Goal: Information Seeking & Learning: Learn about a topic

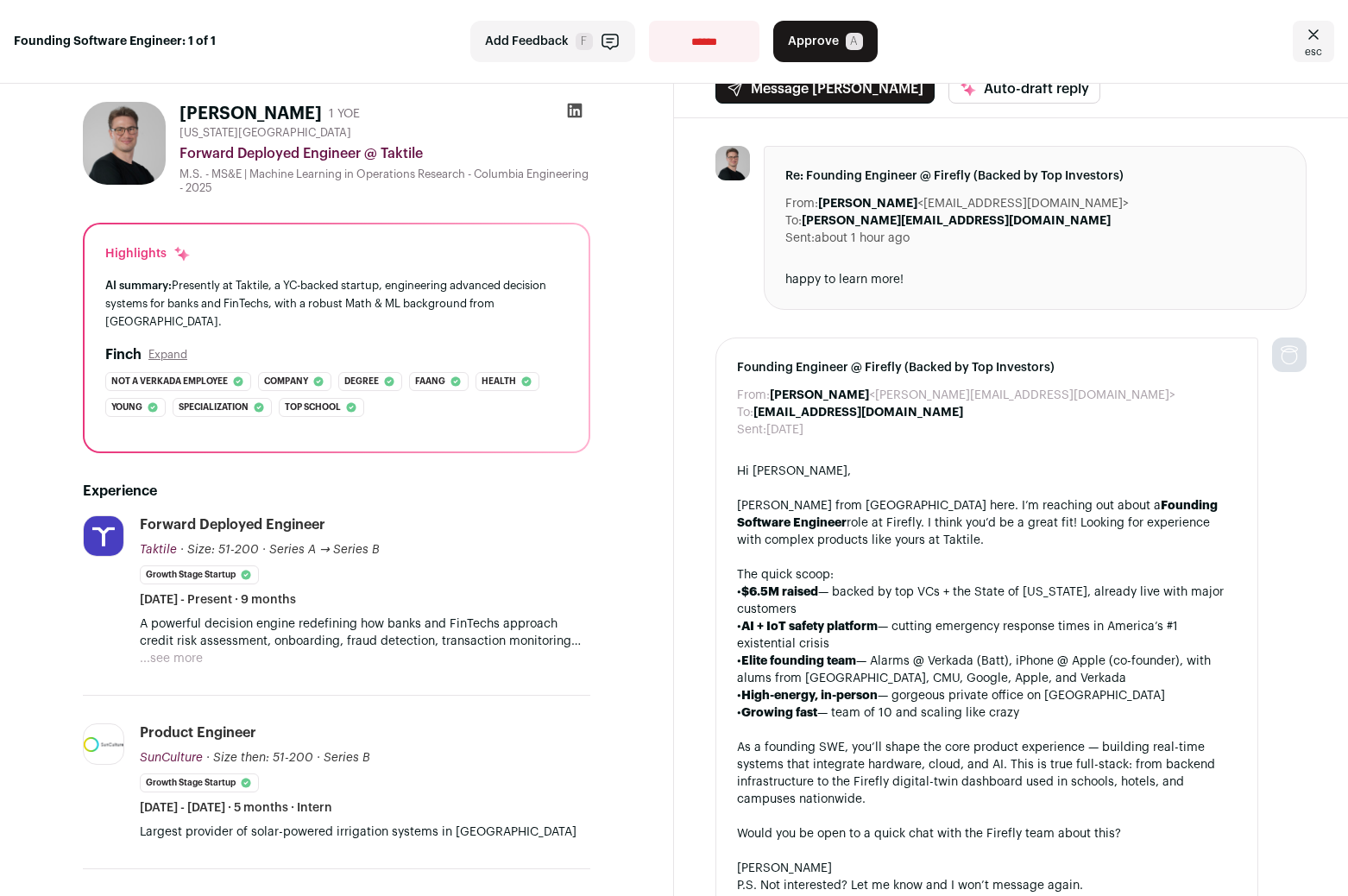
scroll to position [26, 0]
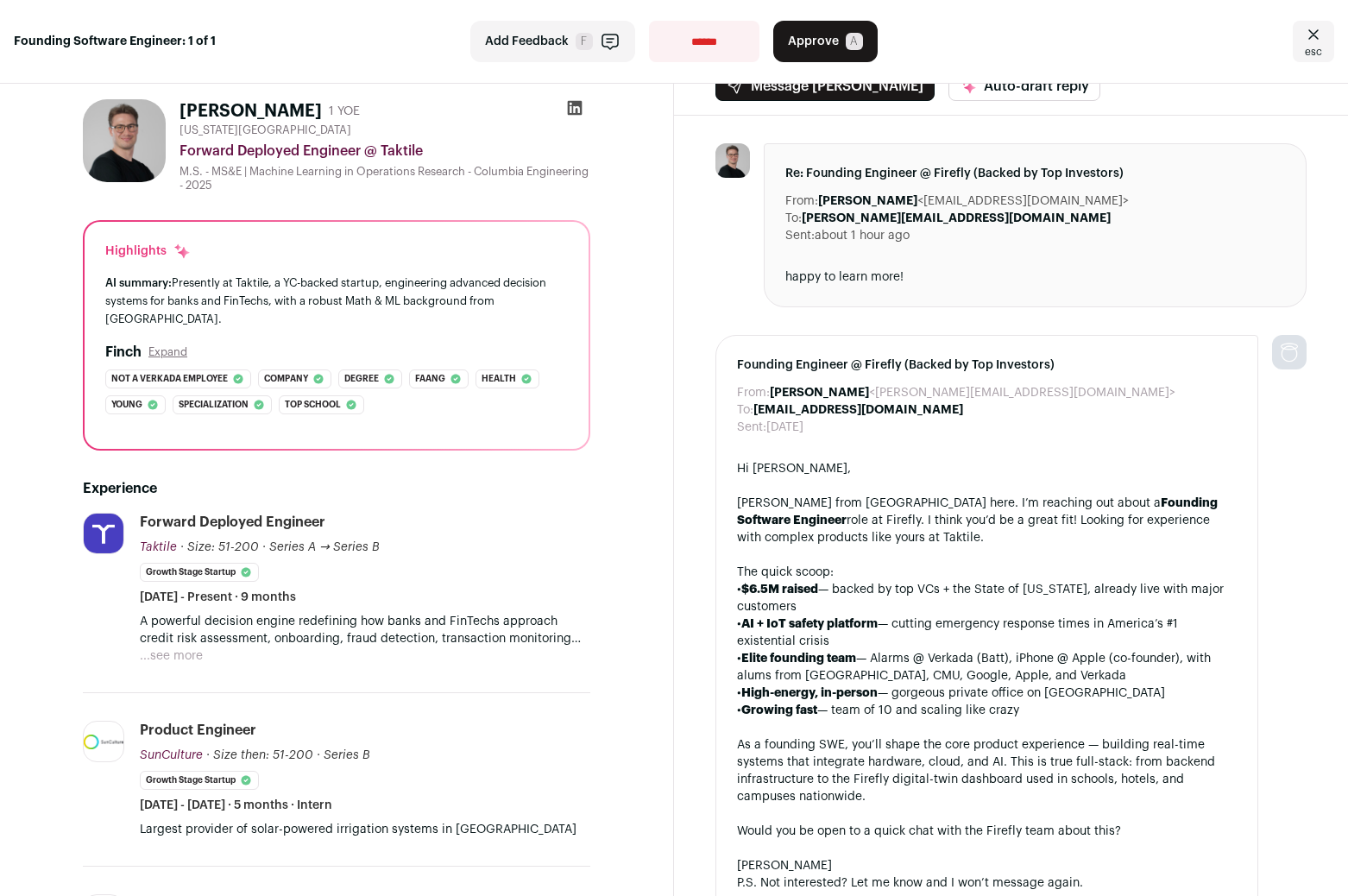
click at [182, 647] on button "...see more" at bounding box center [171, 655] width 63 height 17
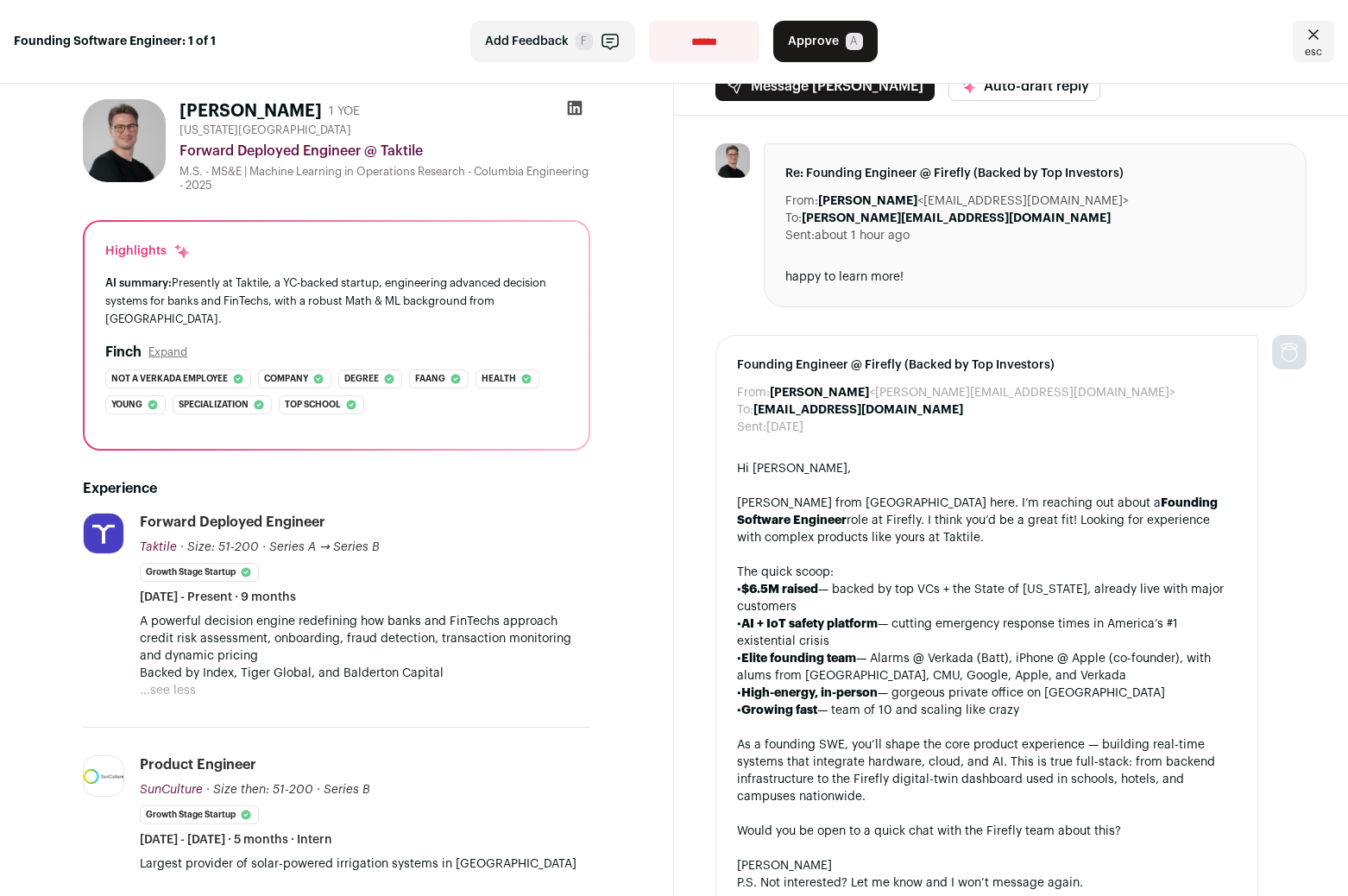
click at [451, 612] on p "A powerful decision engine redefining how banks and FinTechs approach credit ri…" at bounding box center [365, 638] width 450 height 52
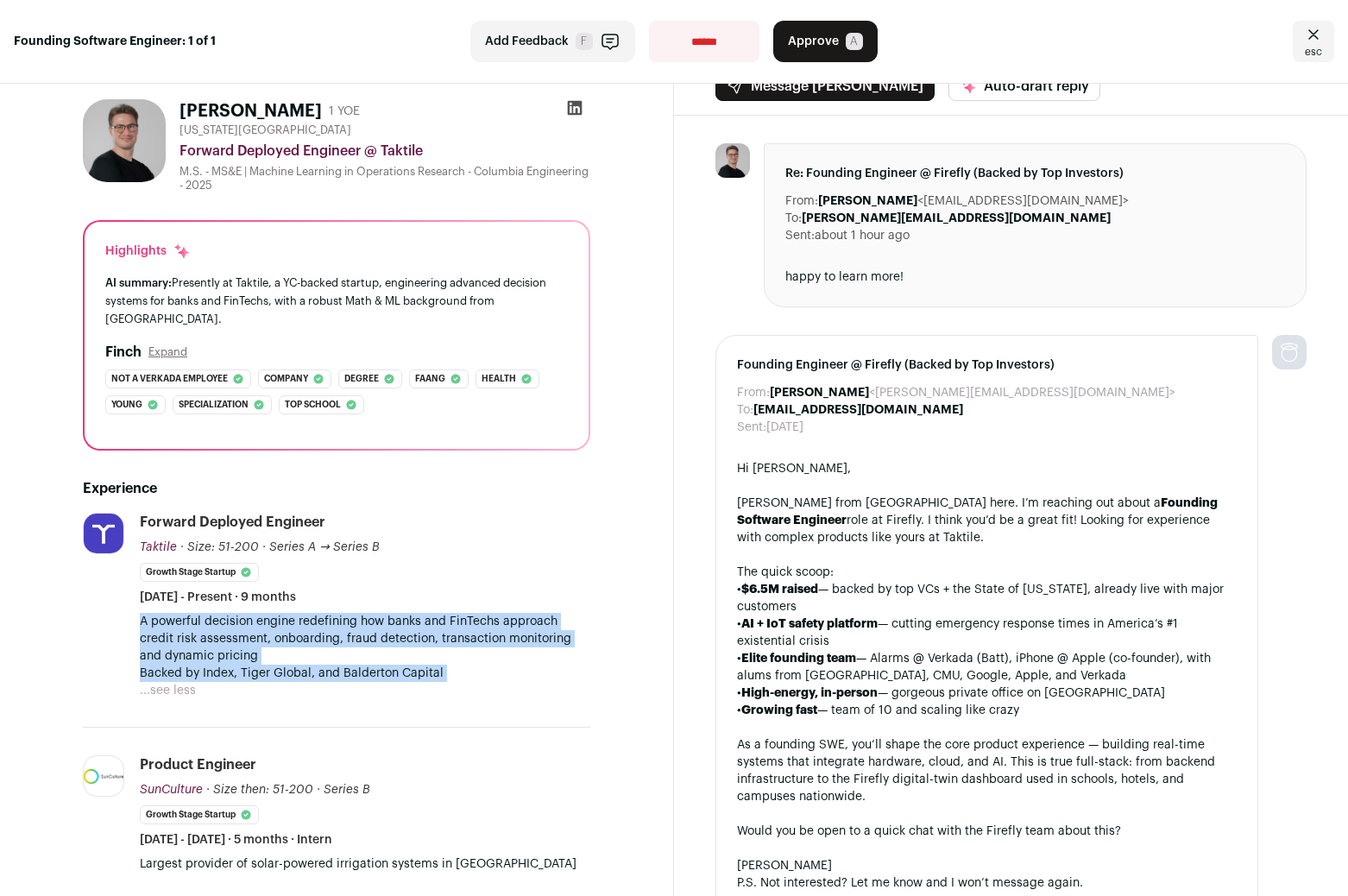
drag, startPoint x: 451, startPoint y: 610, endPoint x: 451, endPoint y: 646, distance: 36.0
click at [451, 646] on div "A powerful decision engine redefining how banks and FinTechs approach credit ri…" at bounding box center [365, 646] width 450 height 69
click at [451, 665] on p "Backed by Index, Tiger Global, and Balderton Capital" at bounding box center [365, 673] width 450 height 17
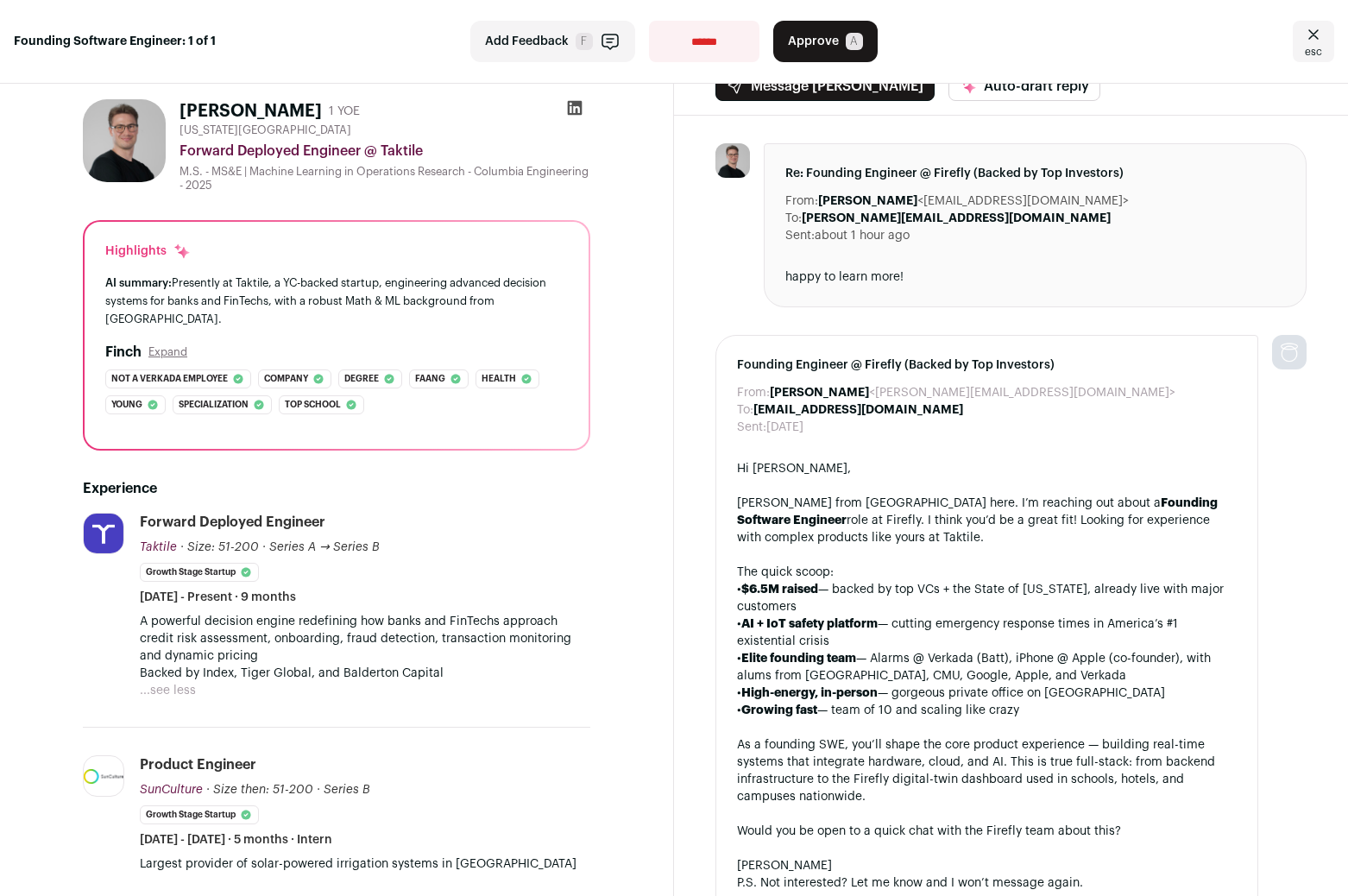
click at [451, 665] on p "Backed by Index, Tiger Global, and Balderton Capital" at bounding box center [365, 673] width 450 height 17
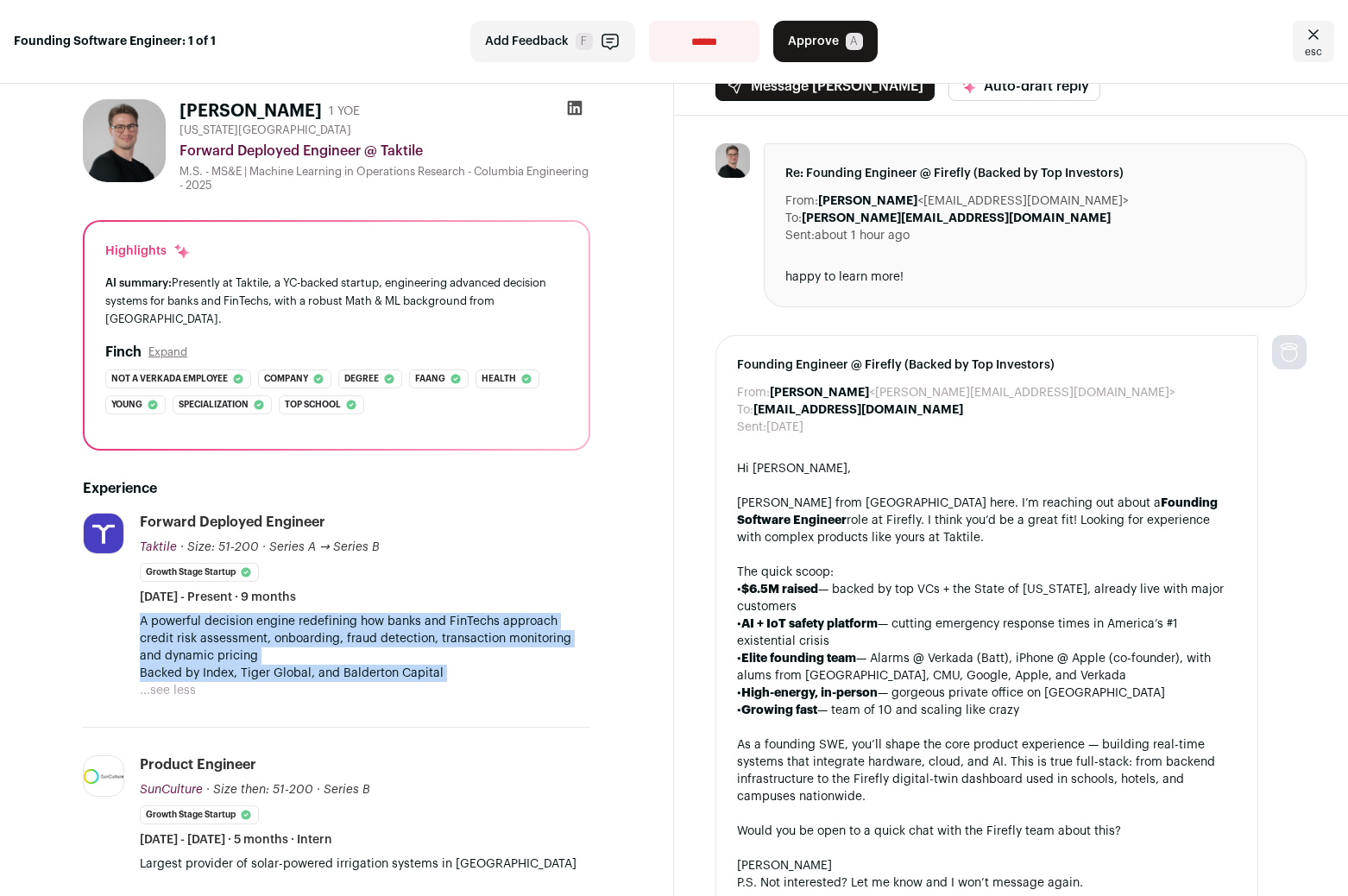
drag, startPoint x: 451, startPoint y: 646, endPoint x: 453, endPoint y: 612, distance: 34.1
click at [453, 612] on div "A powerful decision engine redefining how banks and FinTechs approach credit ri…" at bounding box center [365, 646] width 450 height 69
click at [453, 612] on p "A powerful decision engine redefining how banks and FinTechs approach credit ri…" at bounding box center [365, 638] width 450 height 52
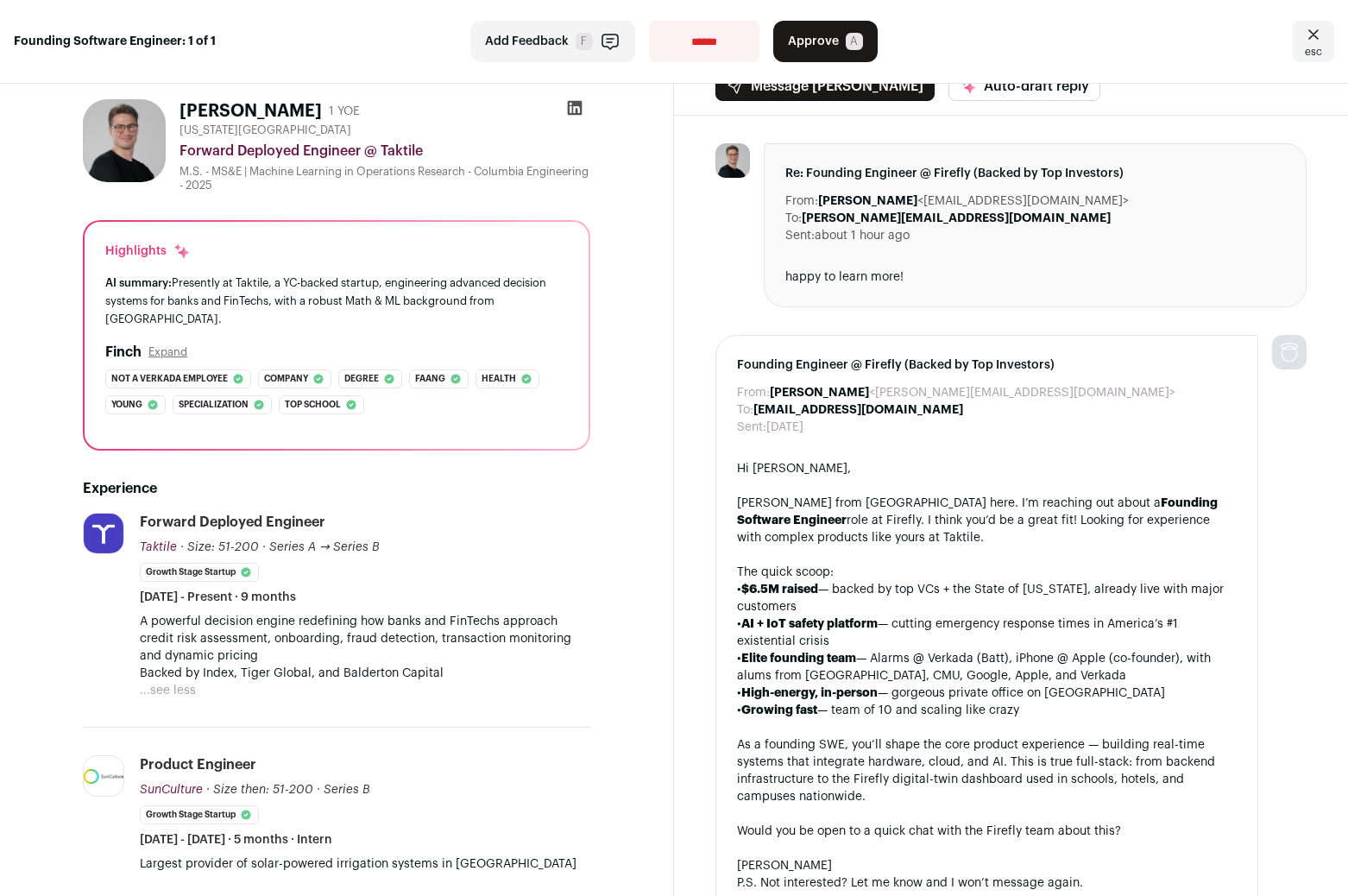
click at [580, 109] on icon at bounding box center [575, 108] width 14 height 14
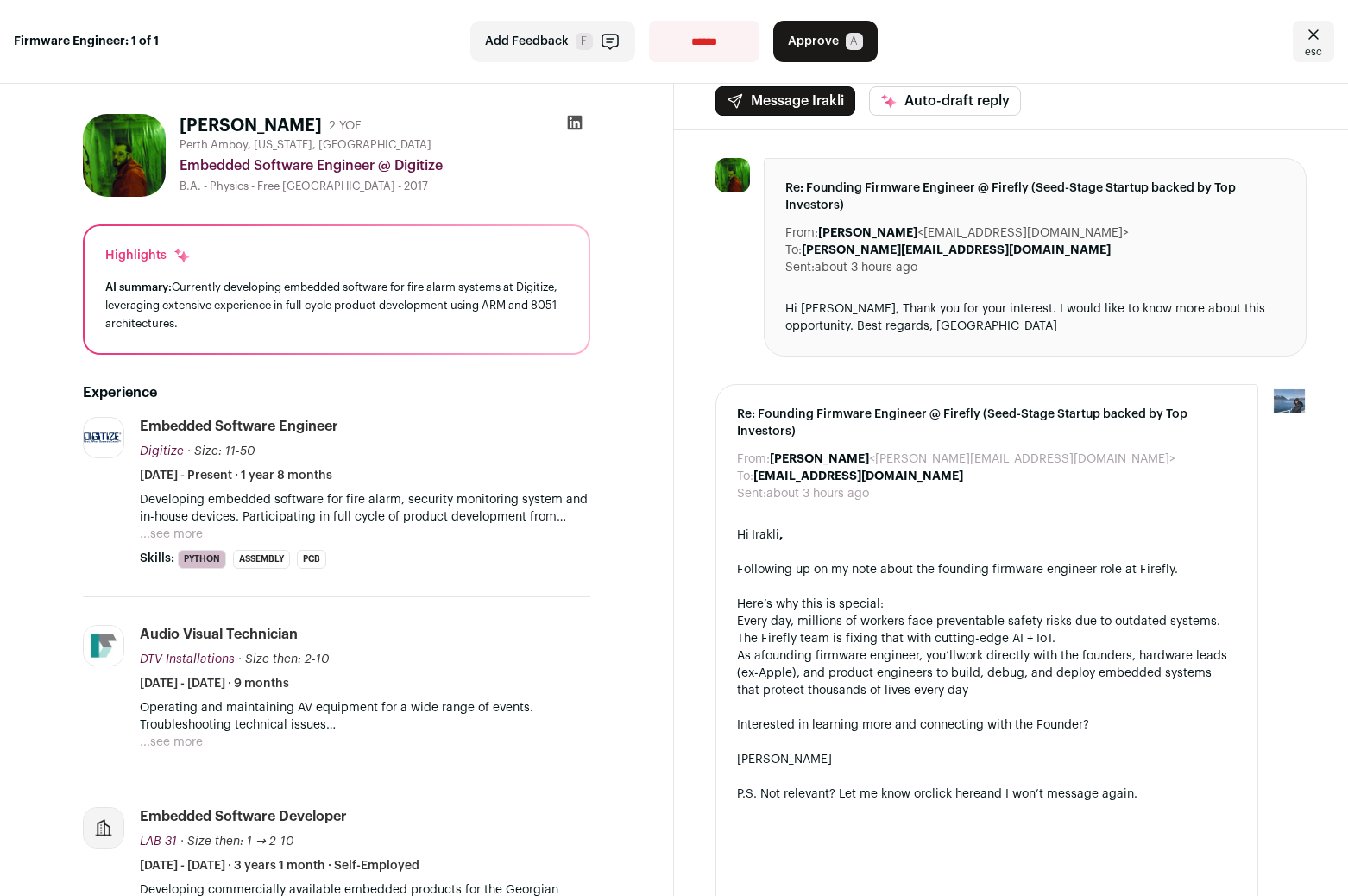
scroll to position [12, 0]
click at [187, 527] on button "...see more" at bounding box center [171, 533] width 63 height 17
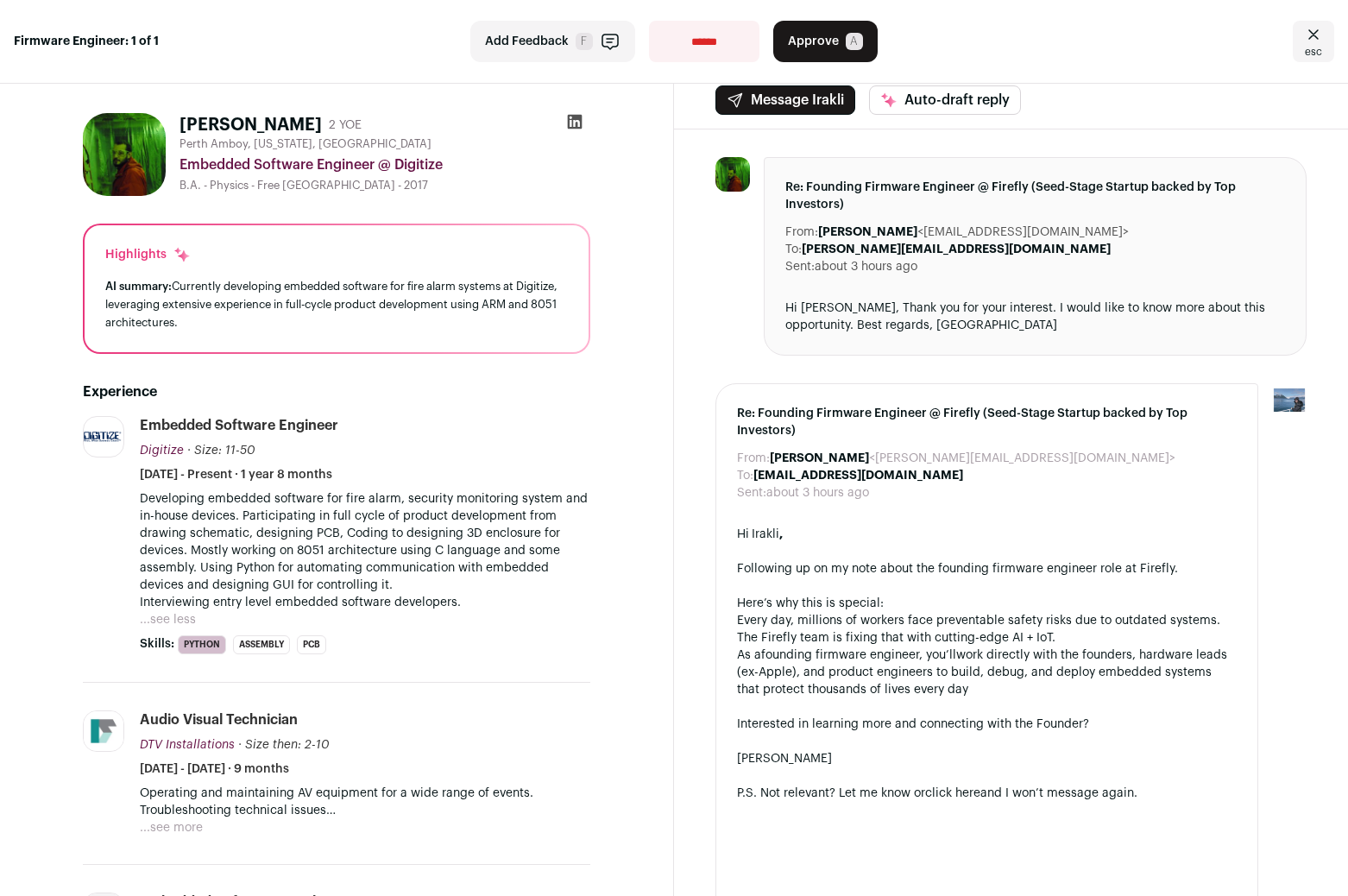
click at [287, 504] on p "Developing embedded software for fire alarm, security monitoring system and in-…" at bounding box center [365, 551] width 450 height 121
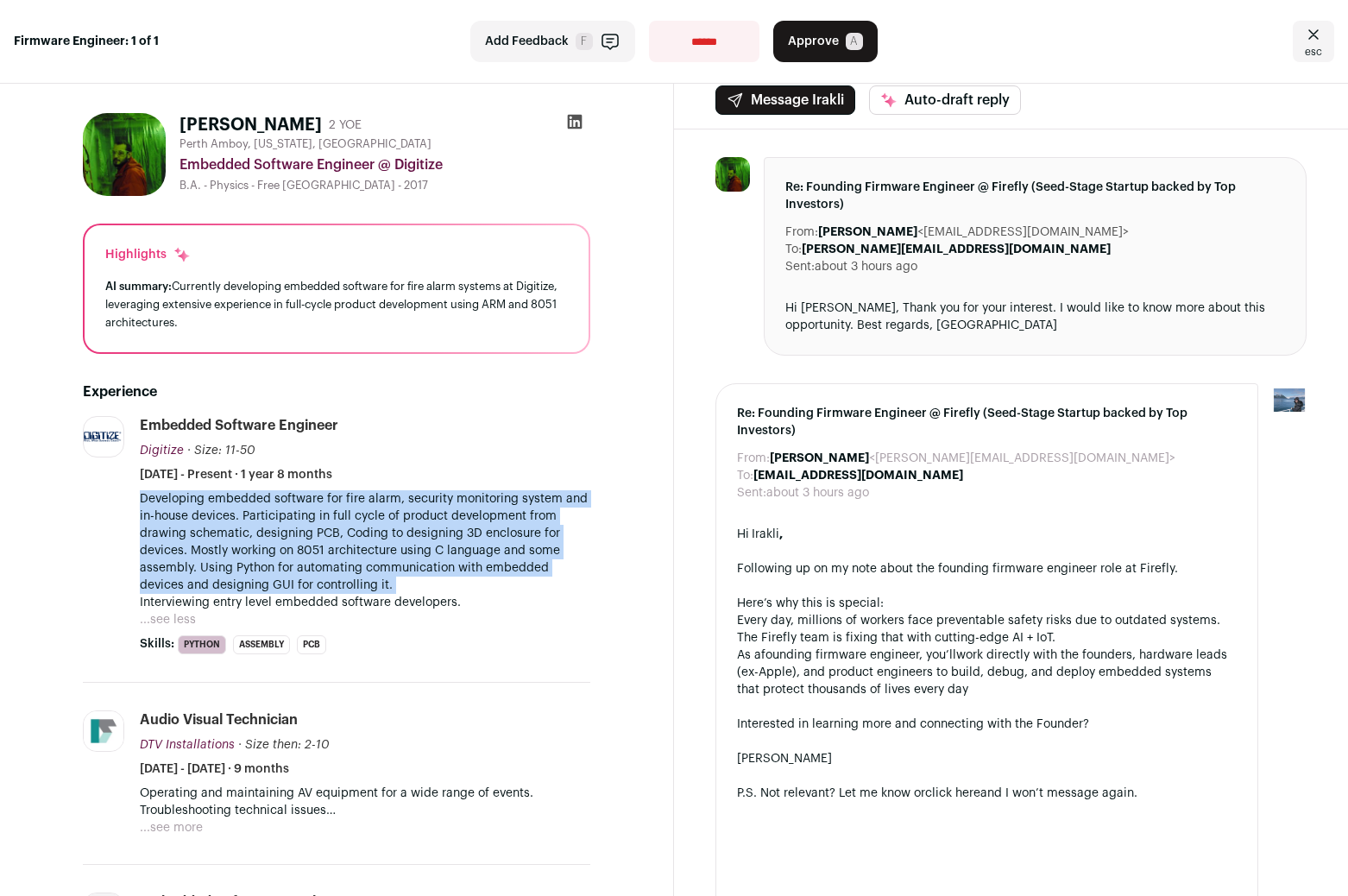
click at [287, 504] on p "Developing embedded software for fire alarm, security monitoring system and in-…" at bounding box center [365, 551] width 450 height 121
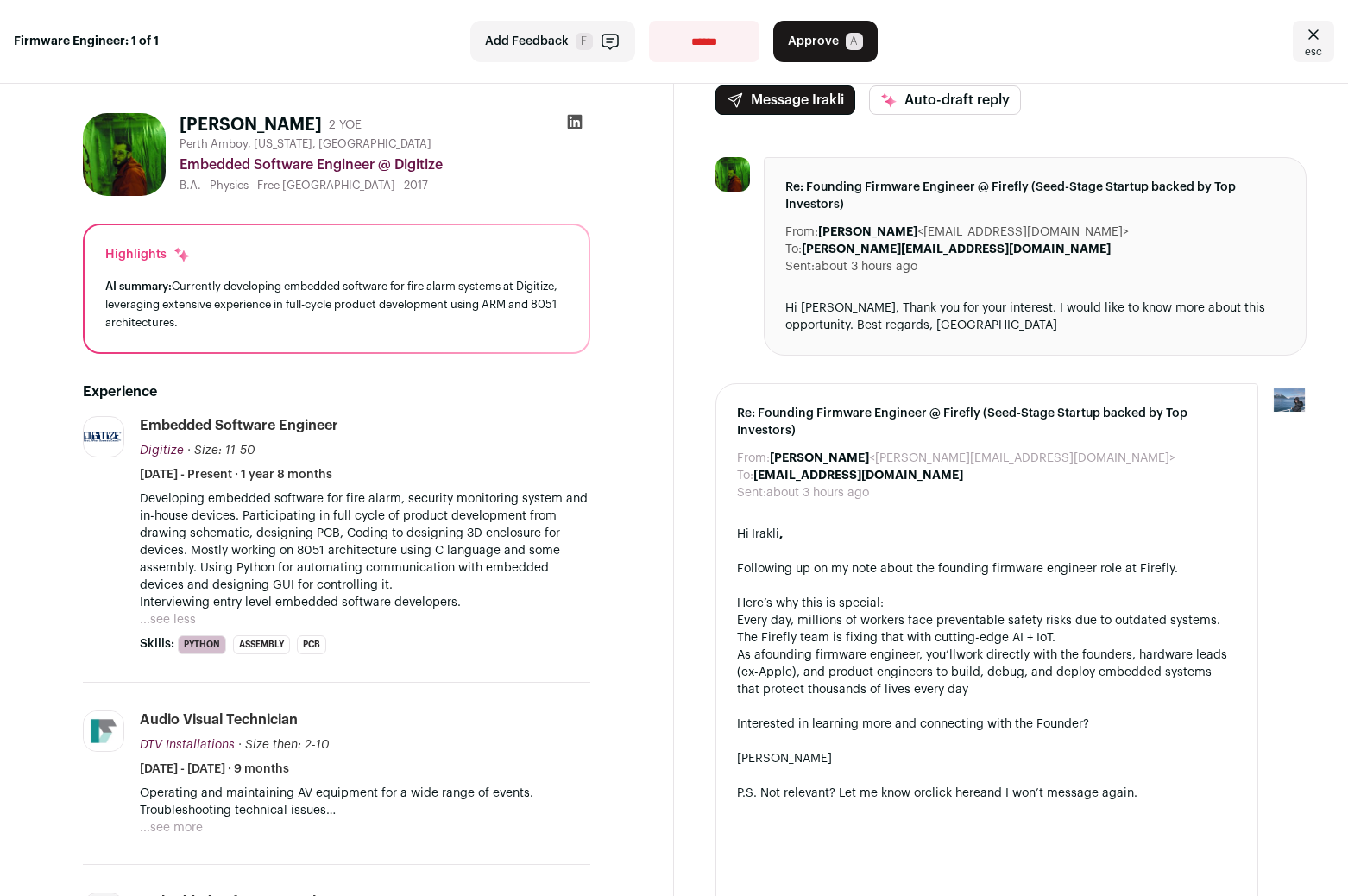
click at [287, 504] on p "Developing embedded software for fire alarm, security monitoring system and in-…" at bounding box center [365, 551] width 450 height 121
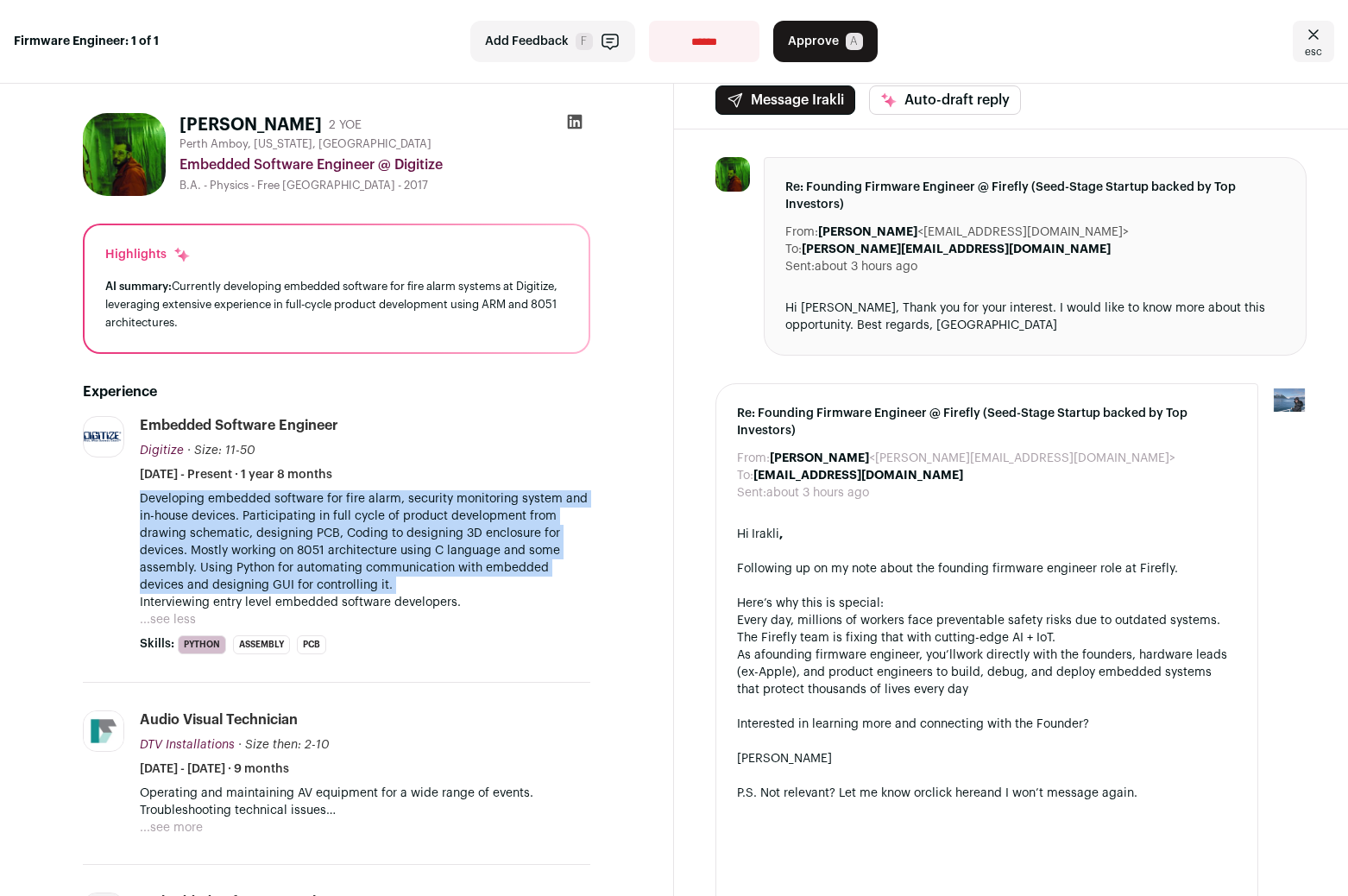
click at [287, 504] on p "Developing embedded software for fire alarm, security monitoring system and in-…" at bounding box center [365, 551] width 450 height 121
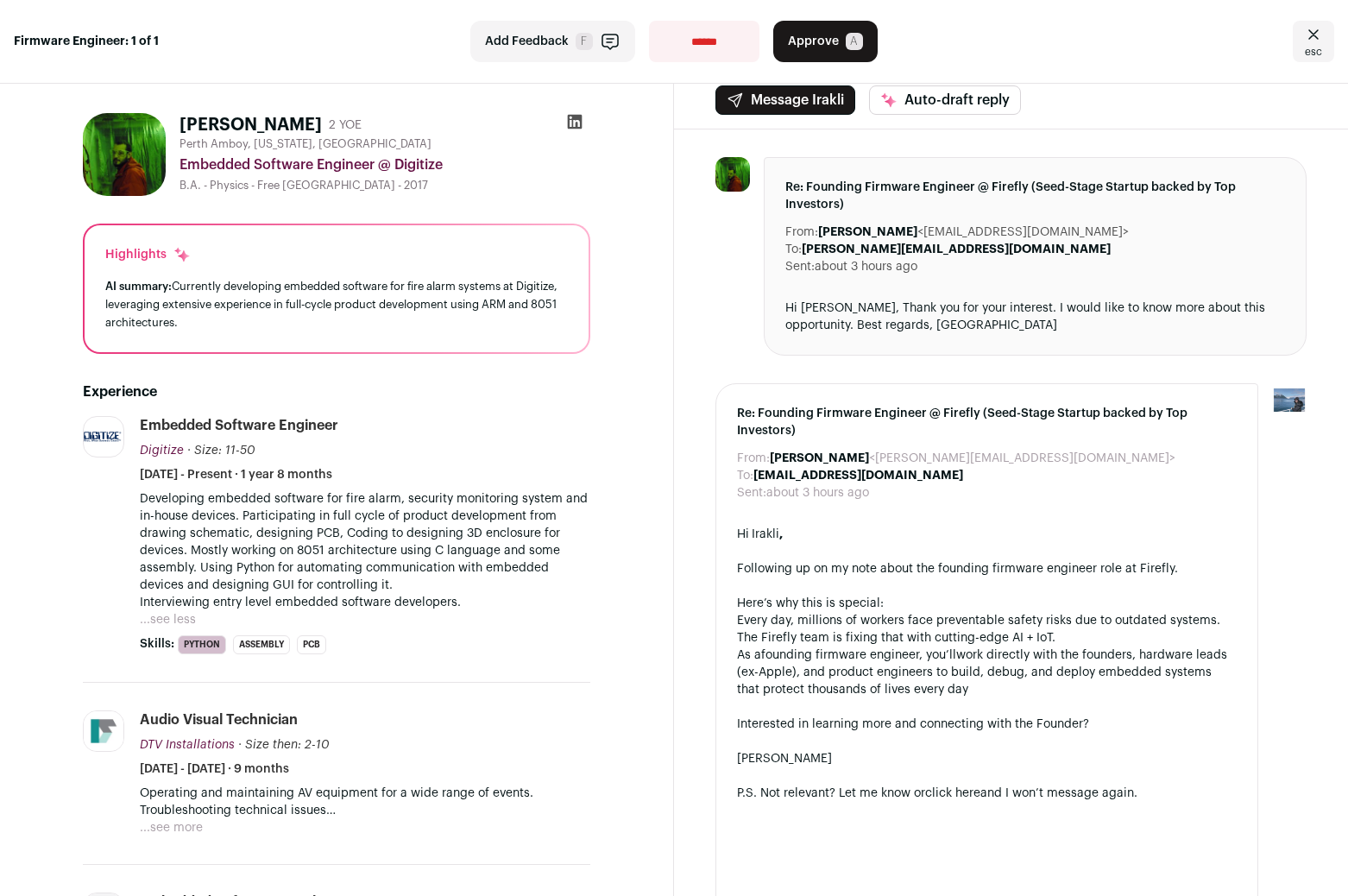
click at [287, 504] on p "Developing embedded software for fire alarm, security monitoring system and in-…" at bounding box center [365, 551] width 450 height 121
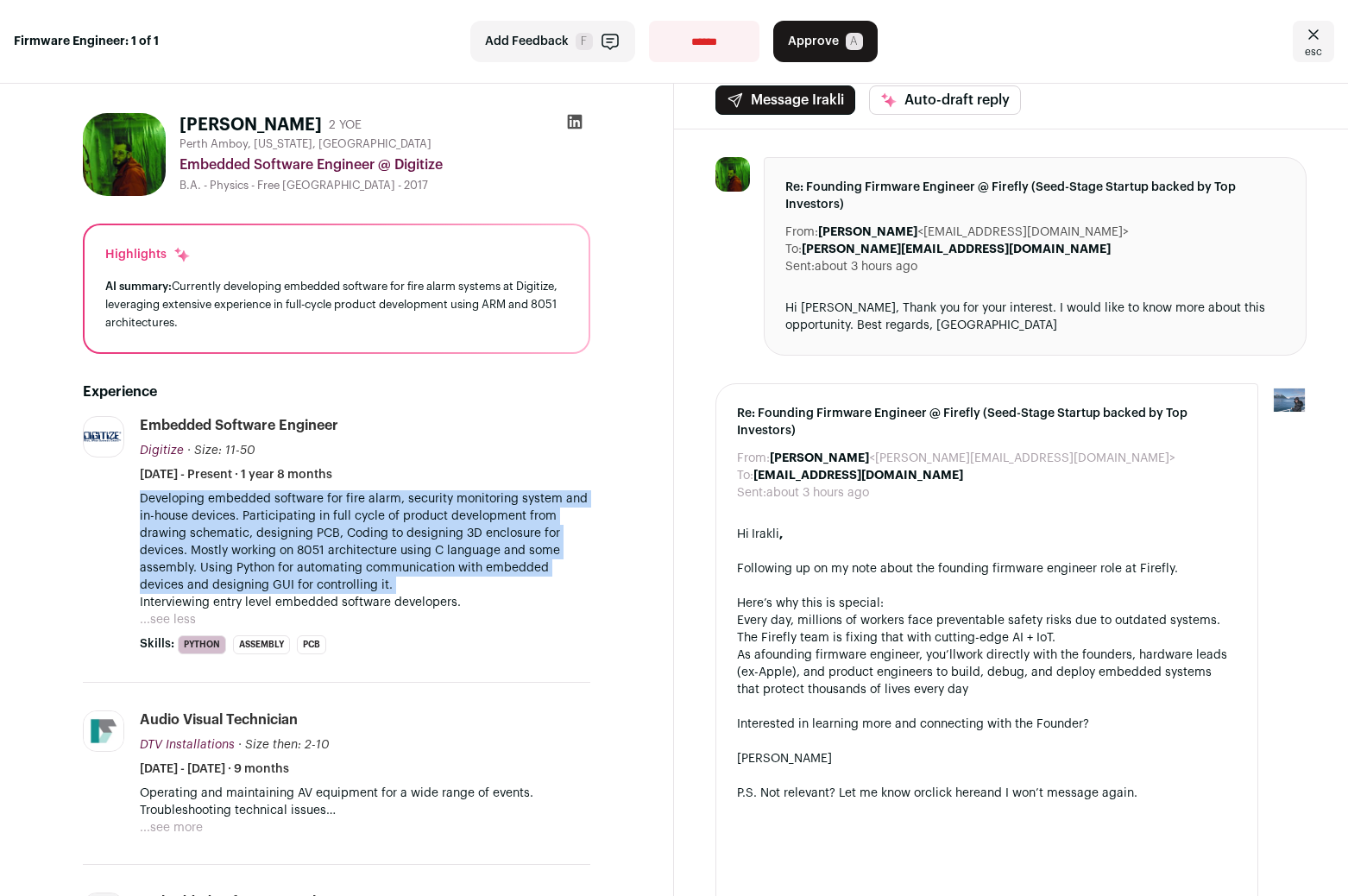
click at [287, 504] on p "Developing embedded software for fire alarm, security monitoring system and in-…" at bounding box center [365, 551] width 450 height 121
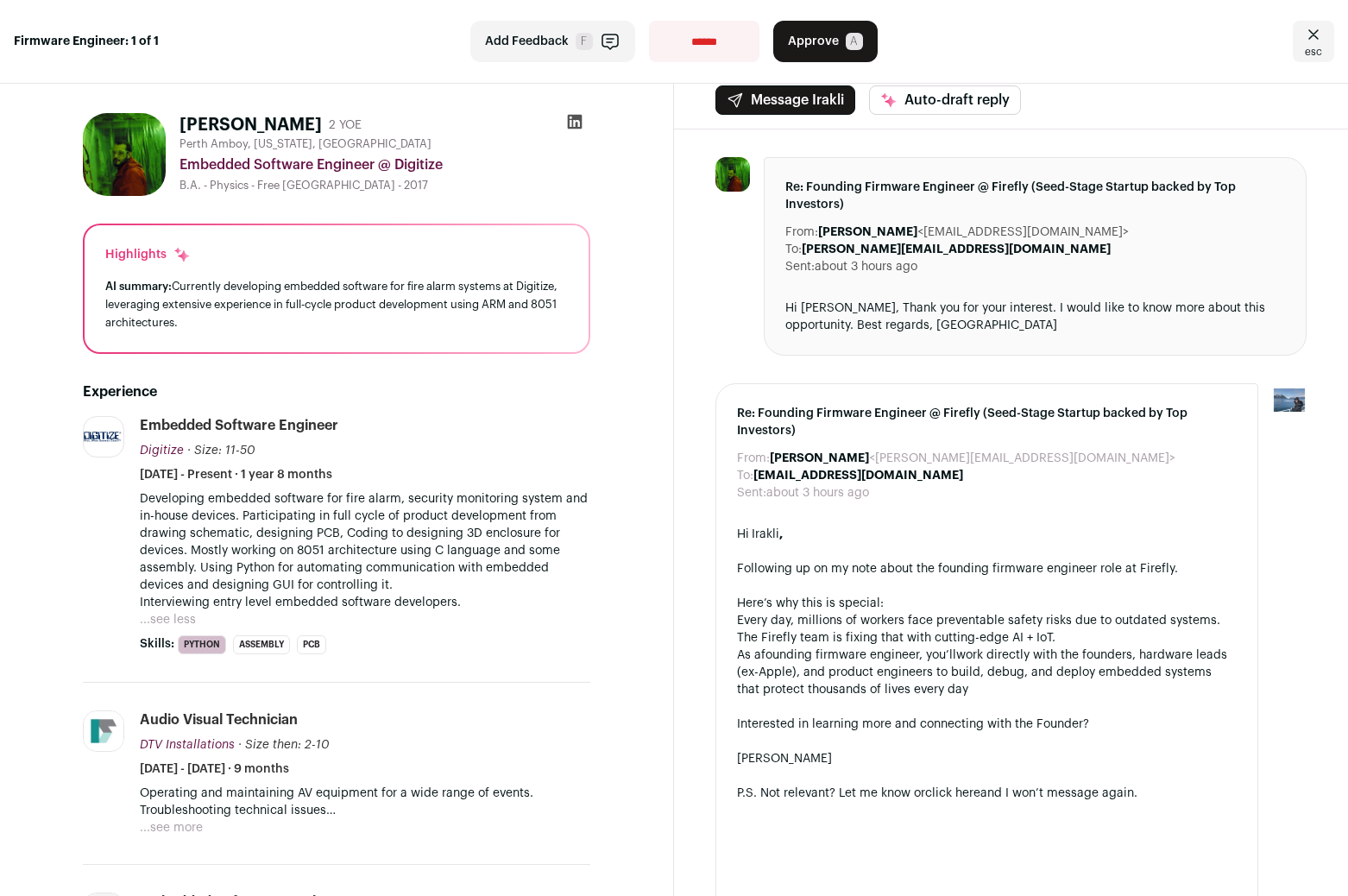
click at [287, 504] on p "Developing embedded software for fire alarm, security monitoring system and in-…" at bounding box center [365, 551] width 450 height 121
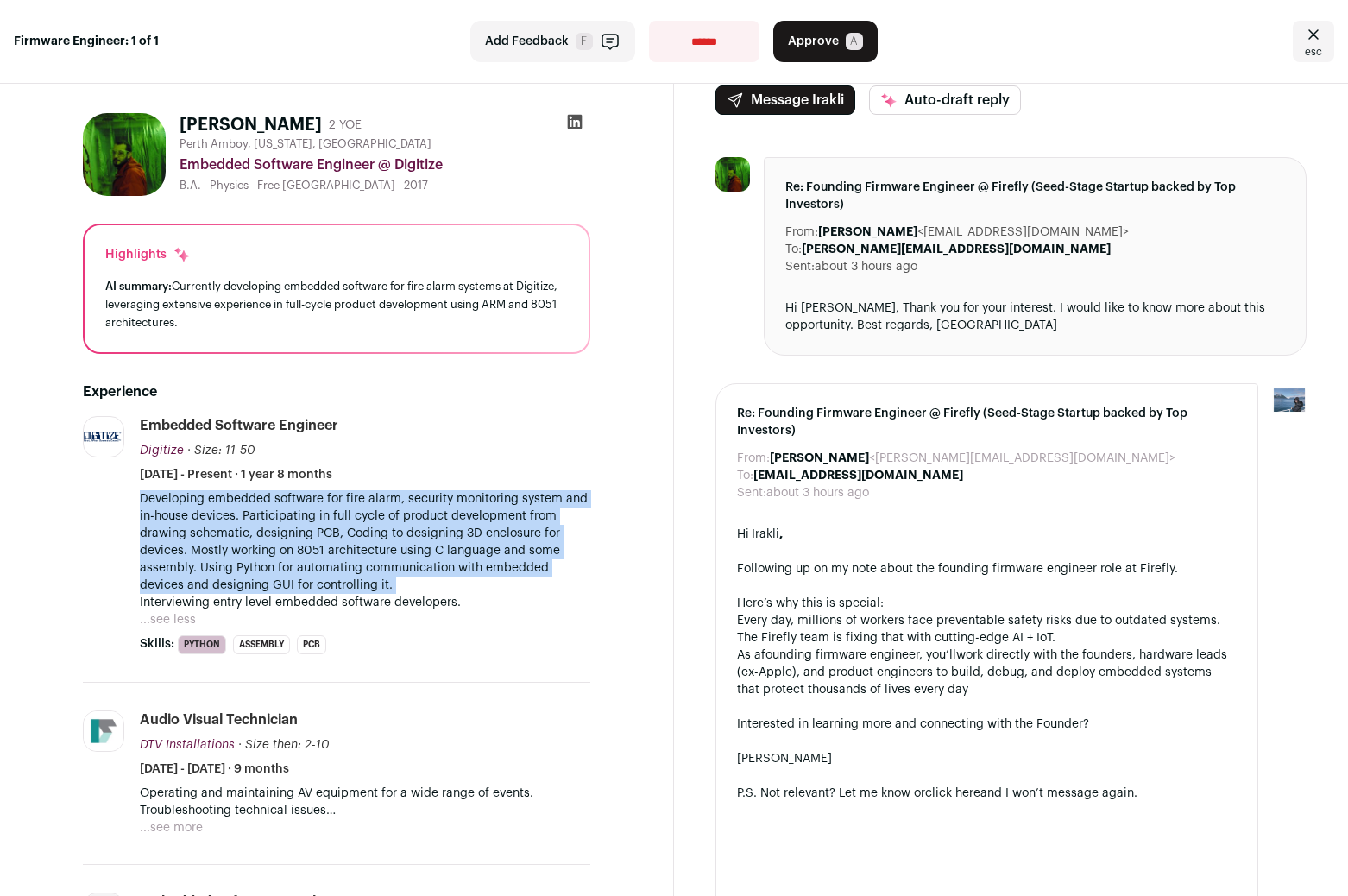
click at [327, 547] on p "Developing embedded software for fire alarm, security monitoring system and in-…" at bounding box center [365, 551] width 450 height 121
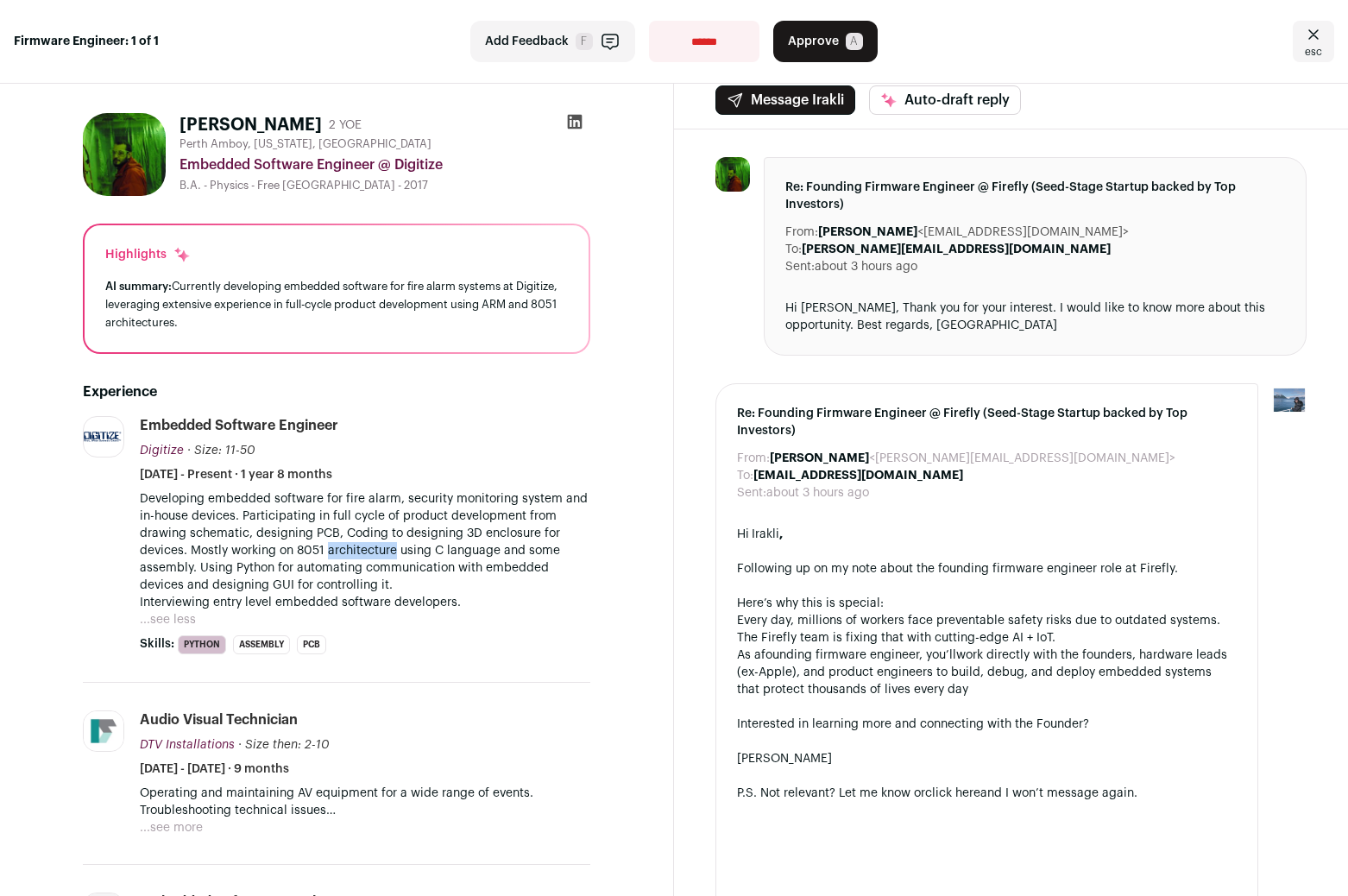
click at [327, 547] on p "Developing embedded software for fire alarm, security monitoring system and in-…" at bounding box center [365, 551] width 450 height 121
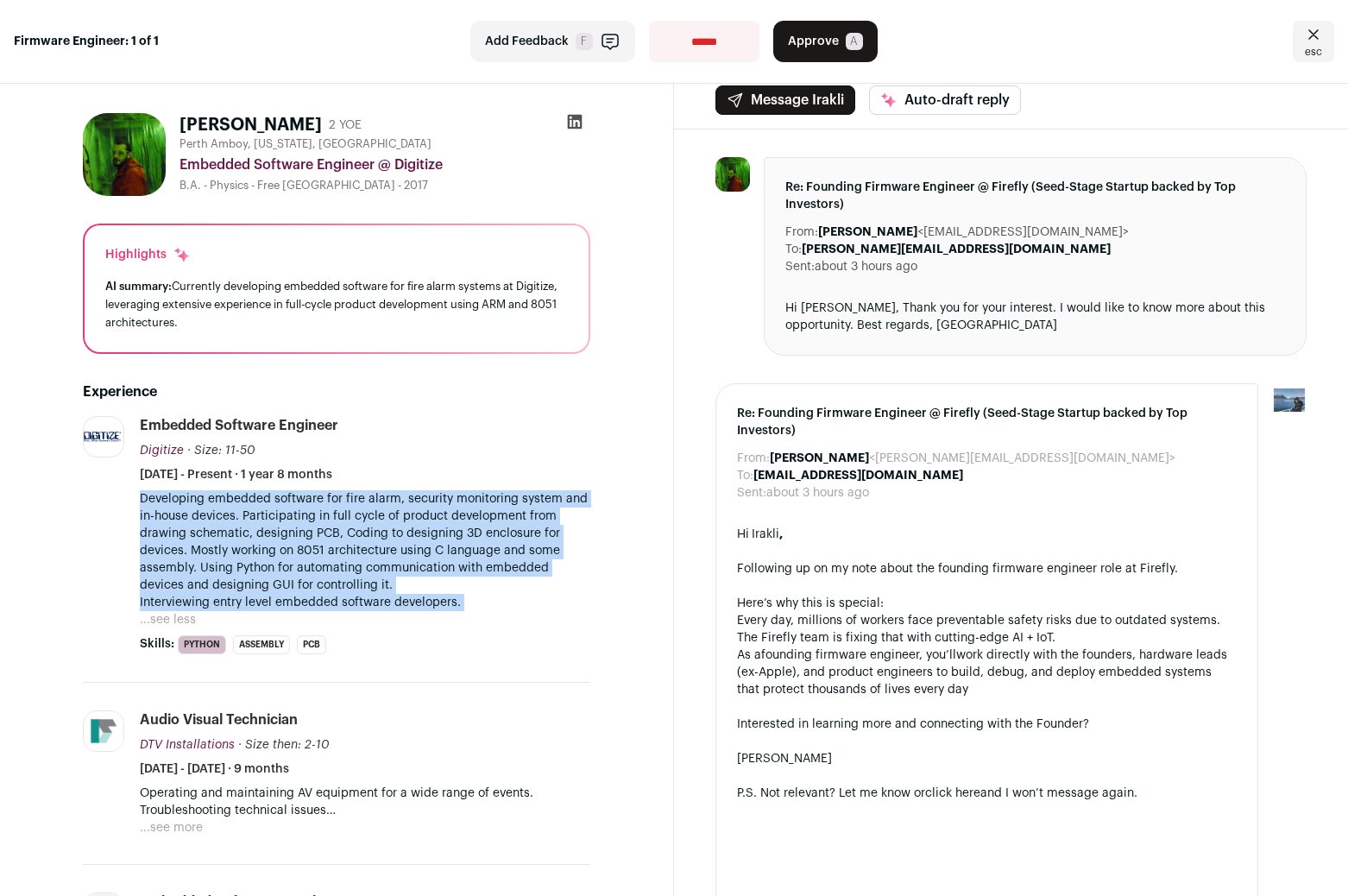
drag, startPoint x: 327, startPoint y: 547, endPoint x: 341, endPoint y: 602, distance: 56.8
click at [341, 602] on p "Developing embedded software for fire alarm, security monitoring system and in-…" at bounding box center [365, 551] width 450 height 121
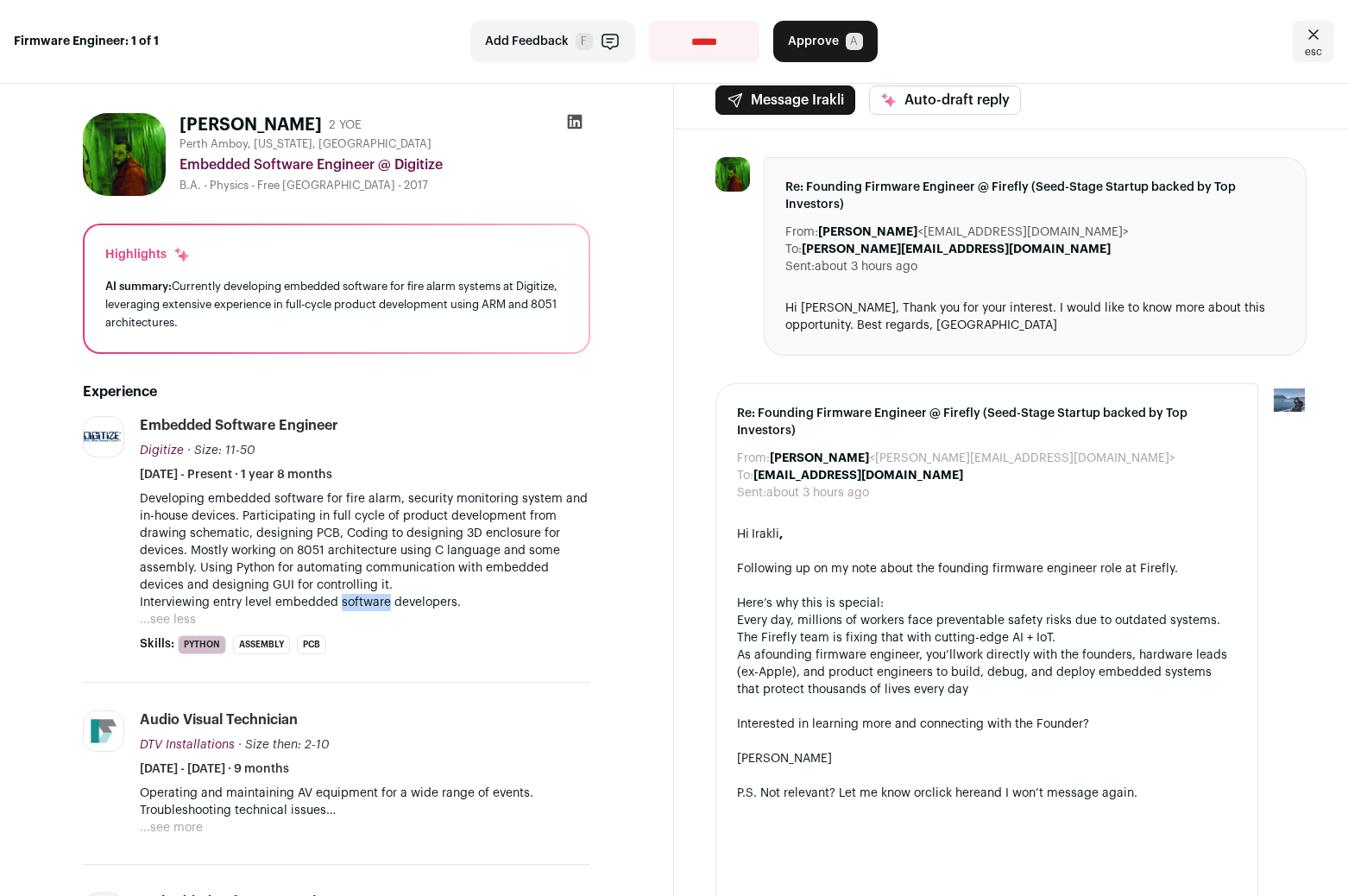
click at [341, 602] on p "Developing embedded software for fire alarm, security monitoring system and in-…" at bounding box center [365, 551] width 450 height 121
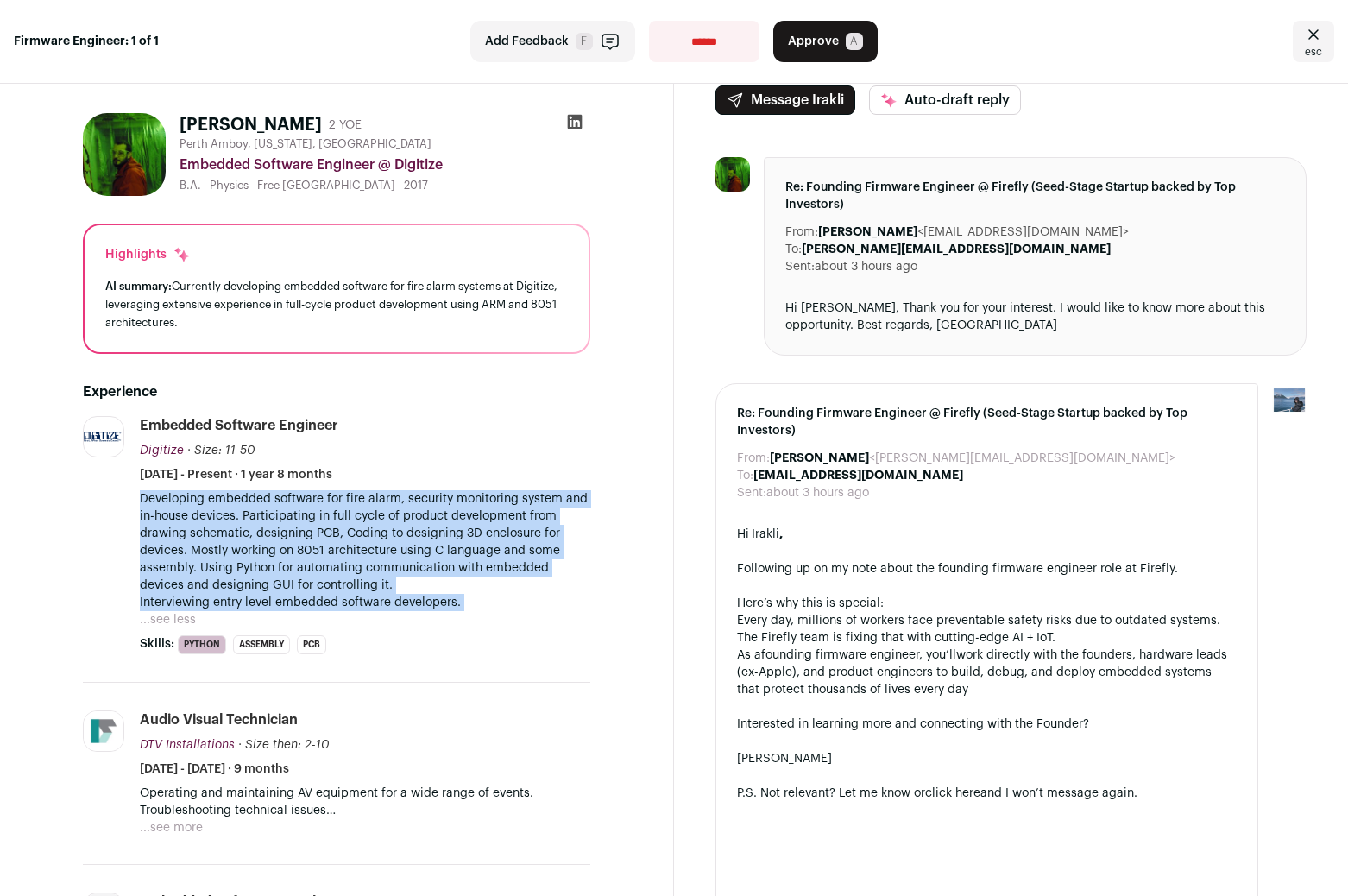
drag, startPoint x: 341, startPoint y: 602, endPoint x: 341, endPoint y: 557, distance: 45.0
click at [341, 557] on p "Developing embedded software for fire alarm, security monitoring system and in-…" at bounding box center [365, 551] width 450 height 121
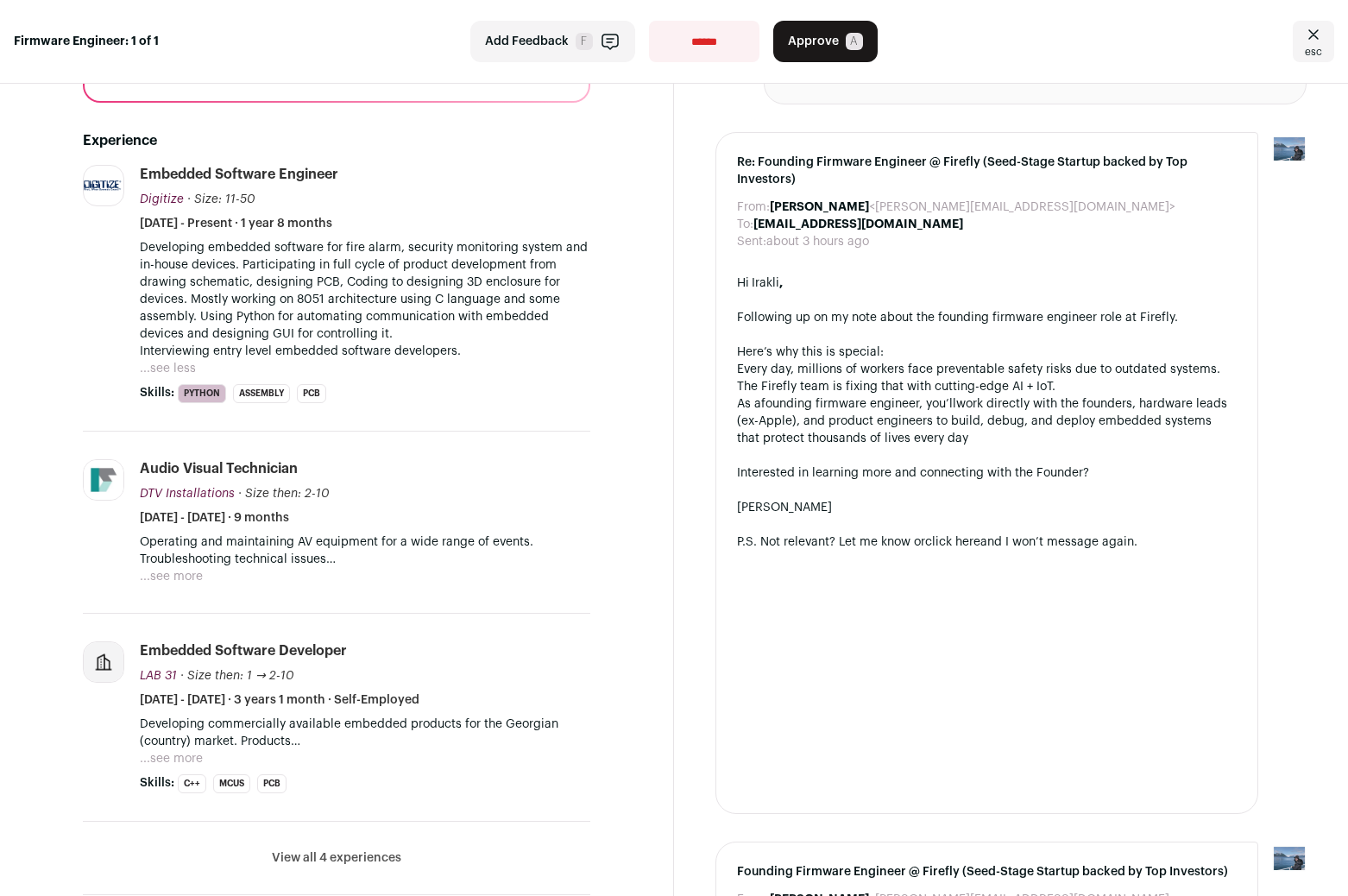
scroll to position [259, 0]
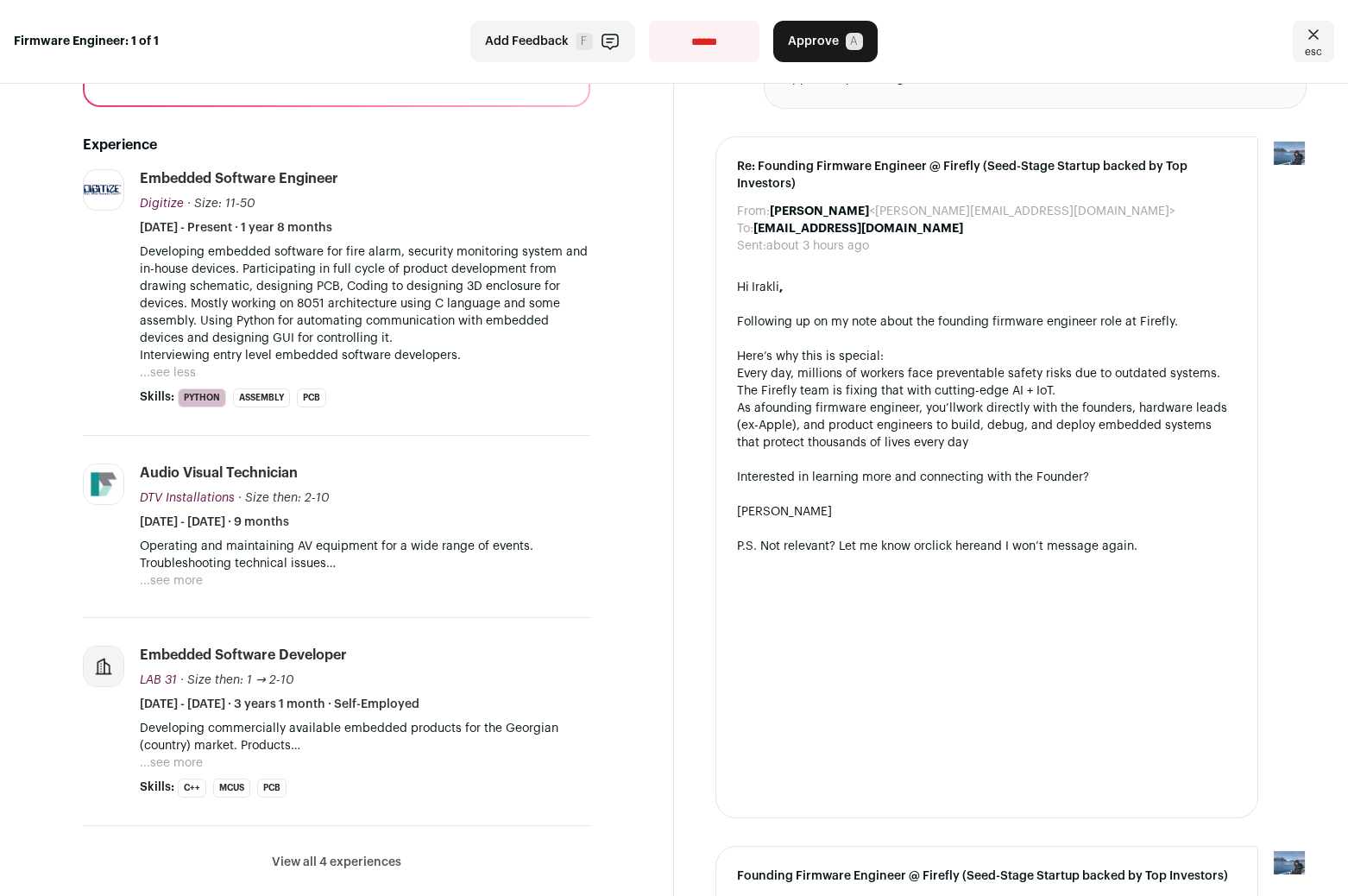
click at [391, 867] on button "View all 4 experiences" at bounding box center [336, 862] width 129 height 17
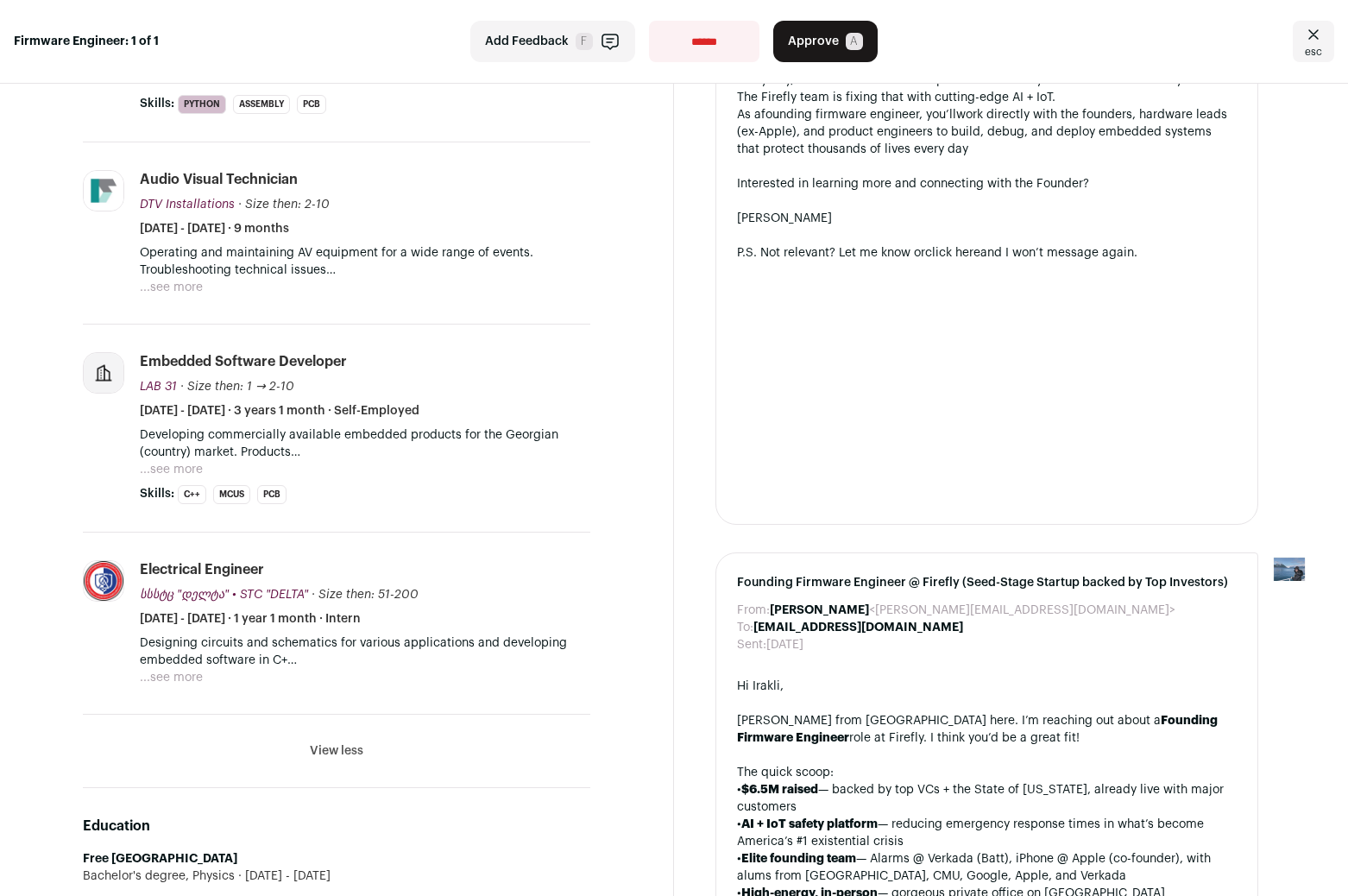
scroll to position [570, 0]
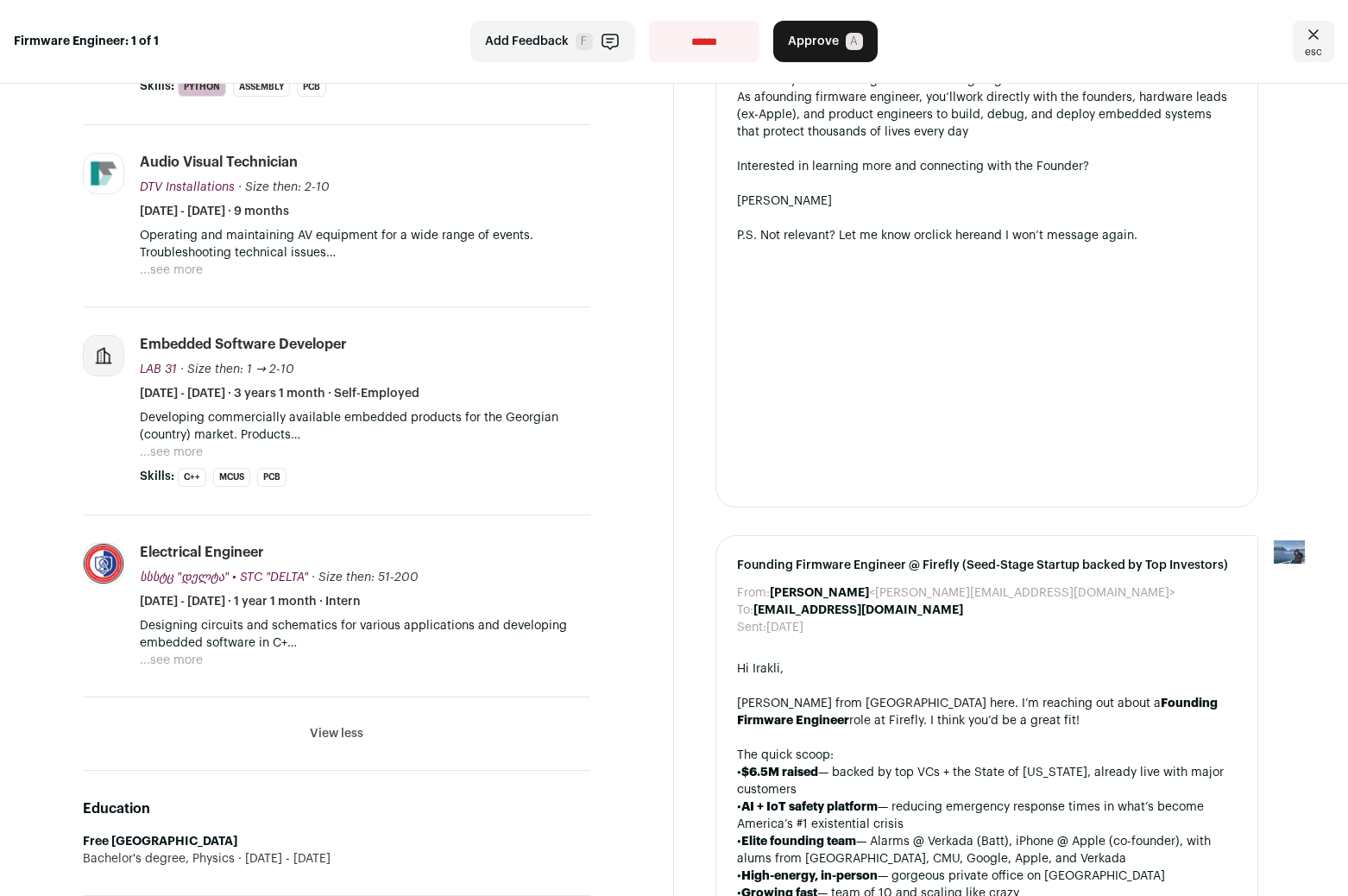
click at [160, 656] on button "...see more" at bounding box center [171, 660] width 63 height 17
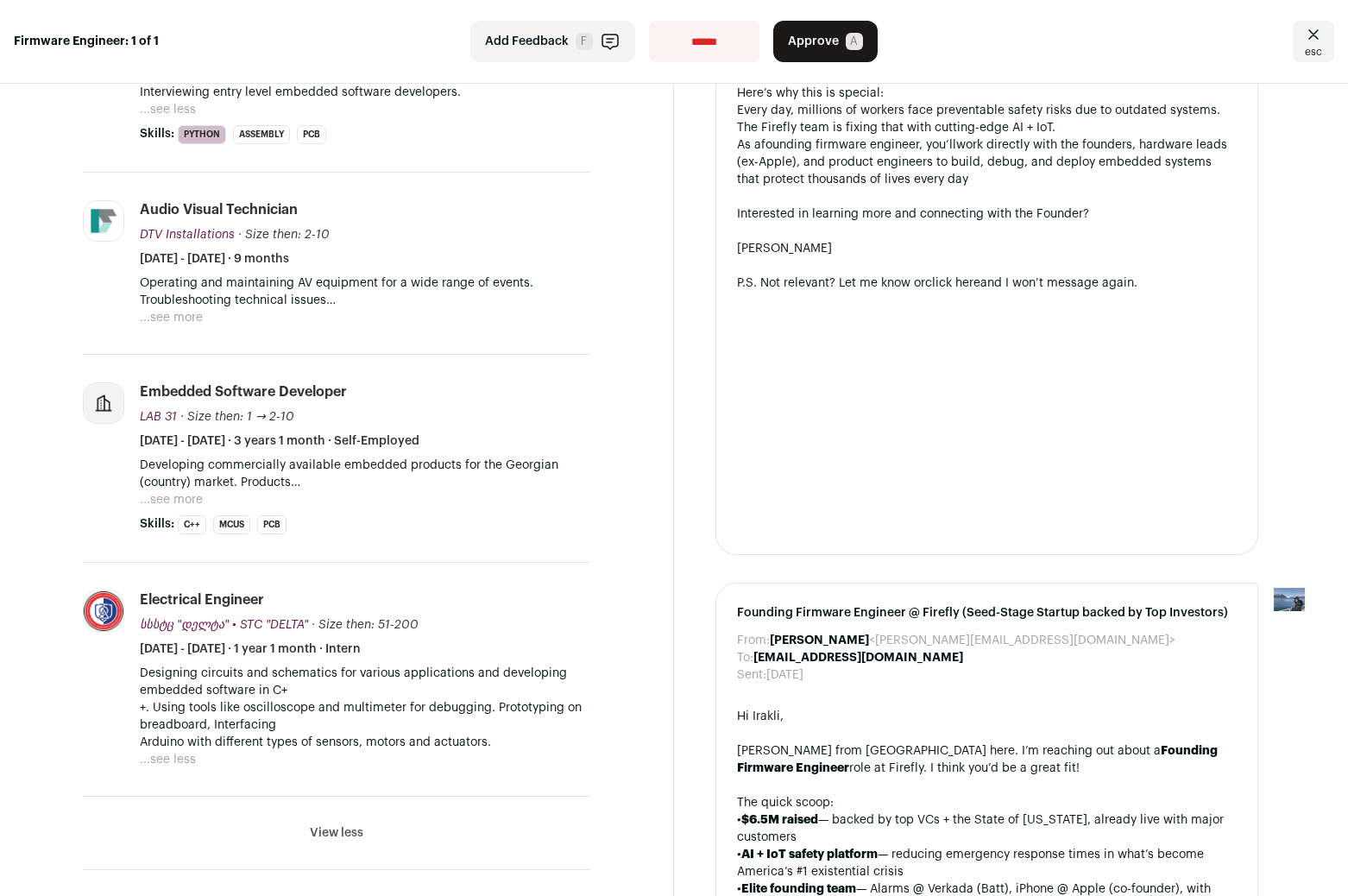
scroll to position [520, 0]
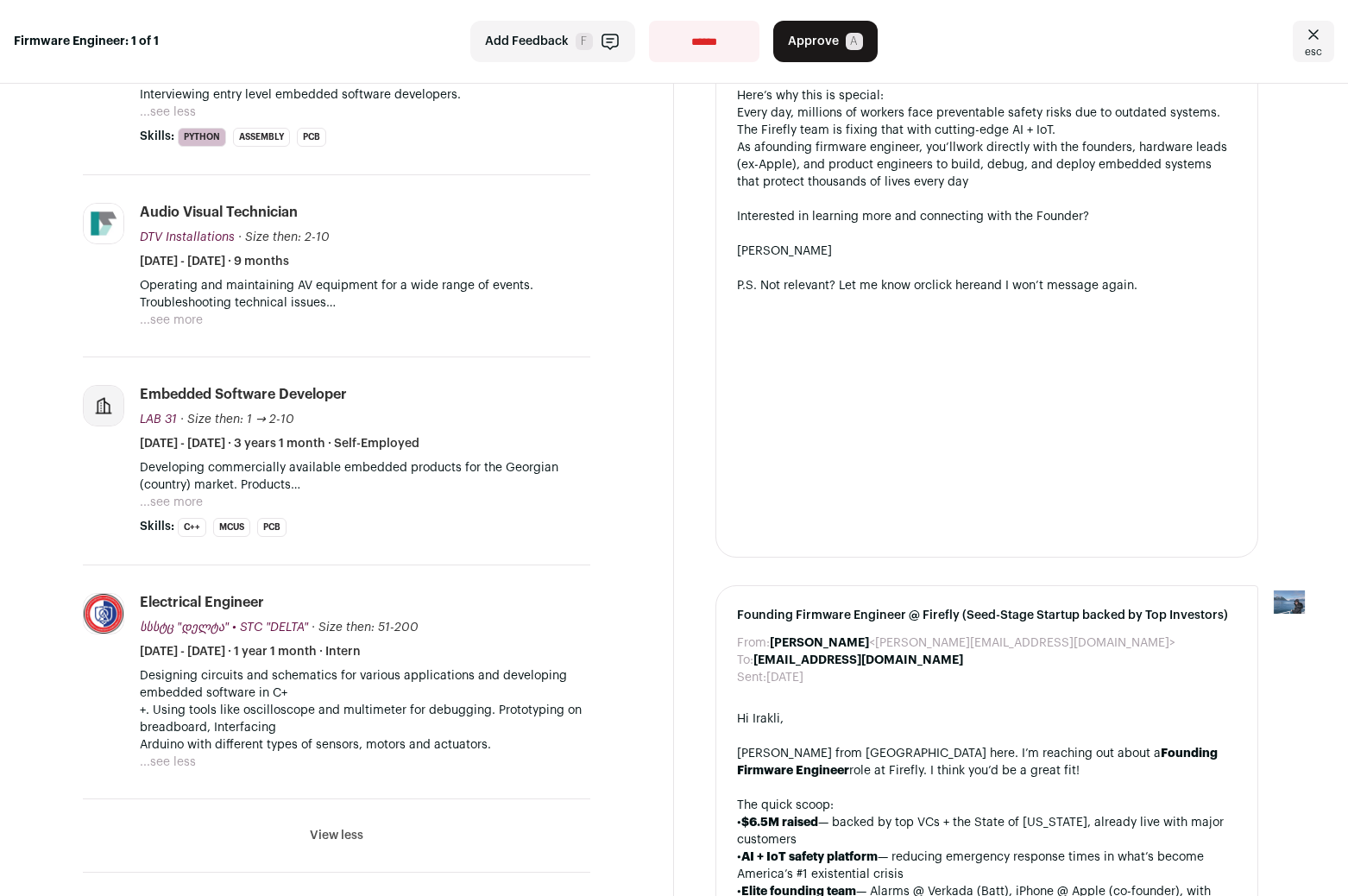
click at [174, 499] on button "...see more" at bounding box center [171, 502] width 63 height 17
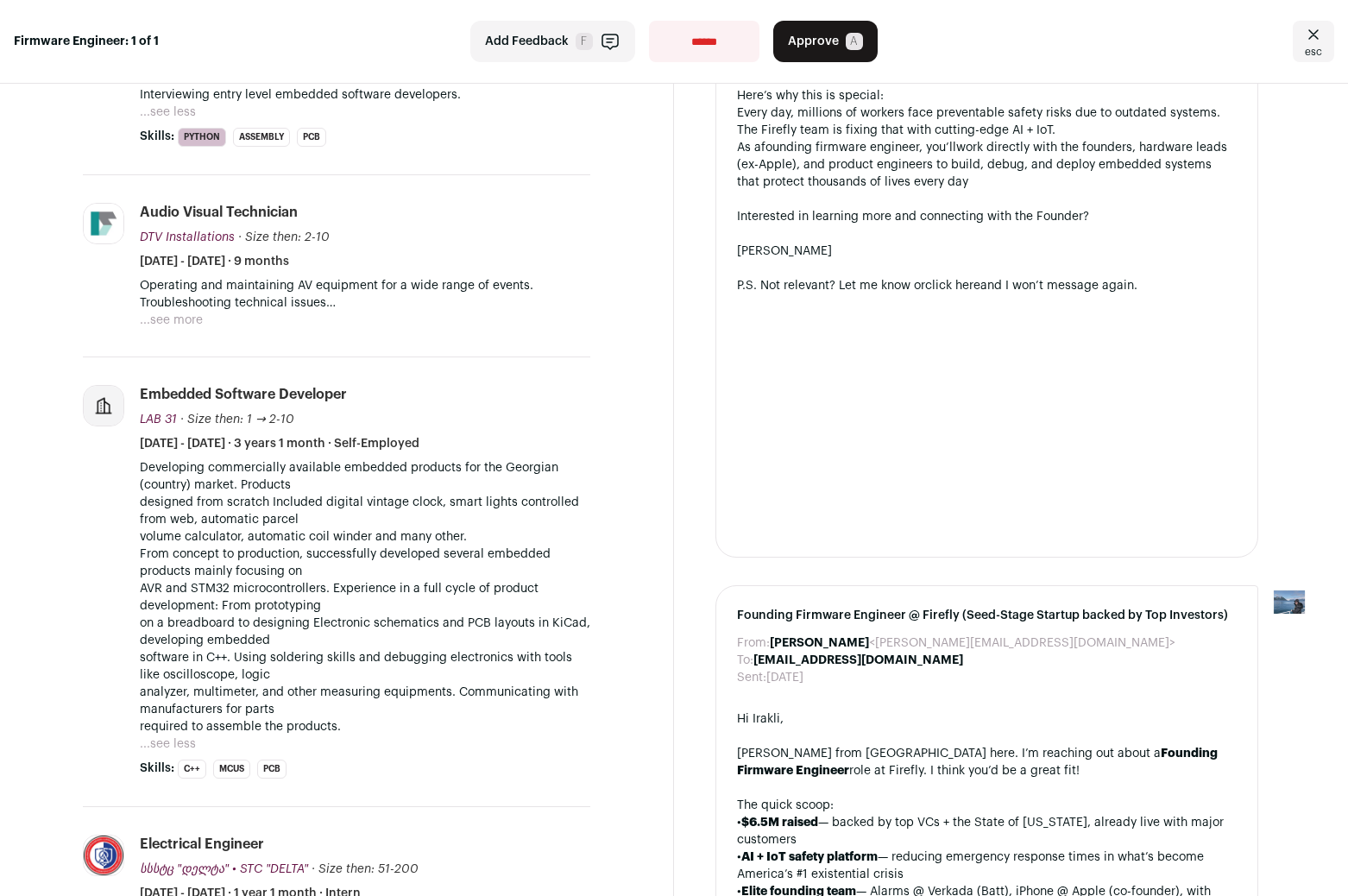
click at [324, 484] on p "Developing commercially available embedded products for the Georgian (country) …" at bounding box center [365, 597] width 450 height 276
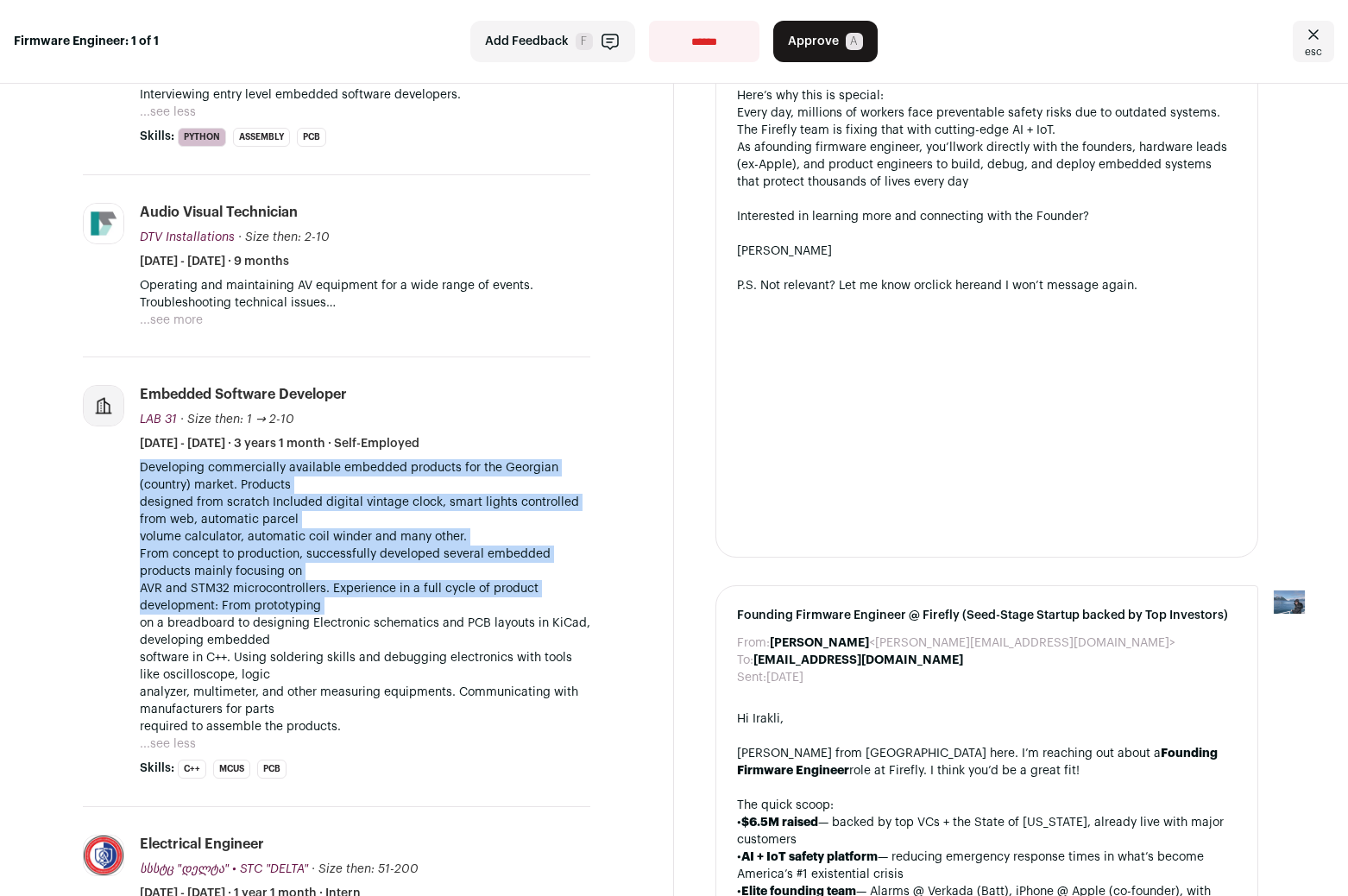
drag, startPoint x: 324, startPoint y: 484, endPoint x: 420, endPoint y: 607, distance: 156.0
click at [420, 607] on p "Developing commercially available embedded products for the Georgian (country) …" at bounding box center [365, 597] width 450 height 276
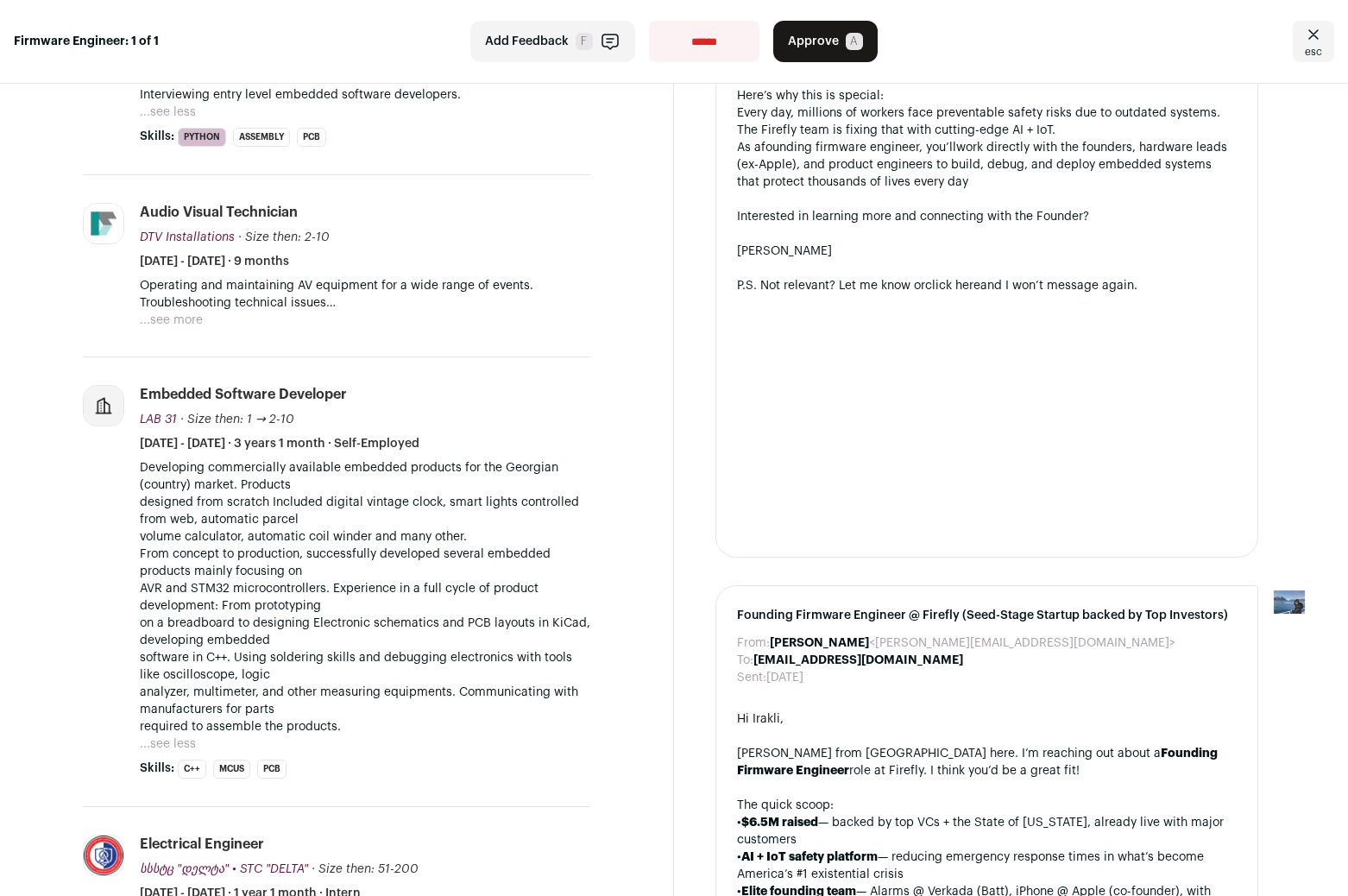
scroll to position [473, 0]
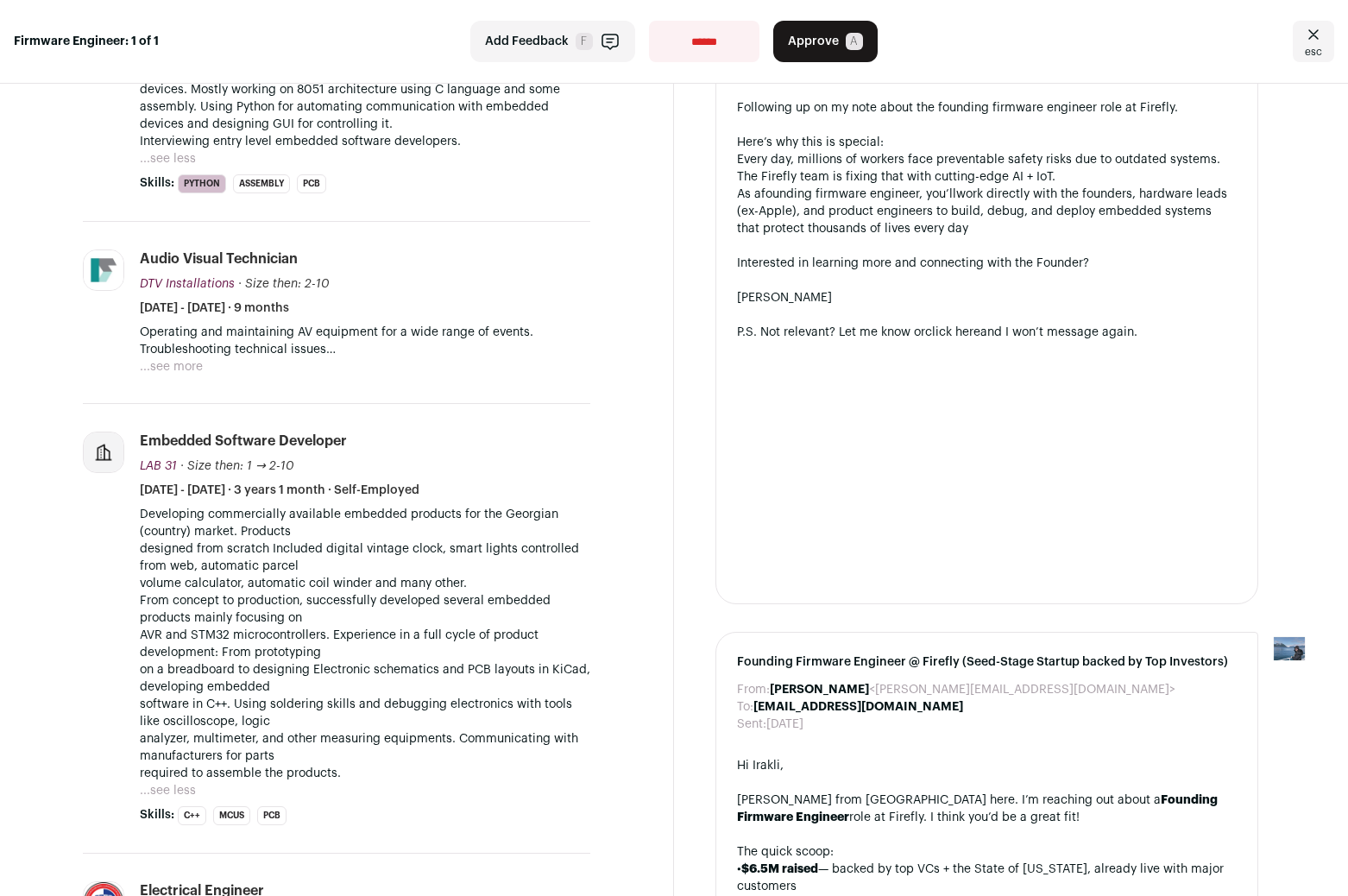
click at [442, 674] on p "Developing commercially available embedded products for the Georgian (country) …" at bounding box center [365, 644] width 450 height 276
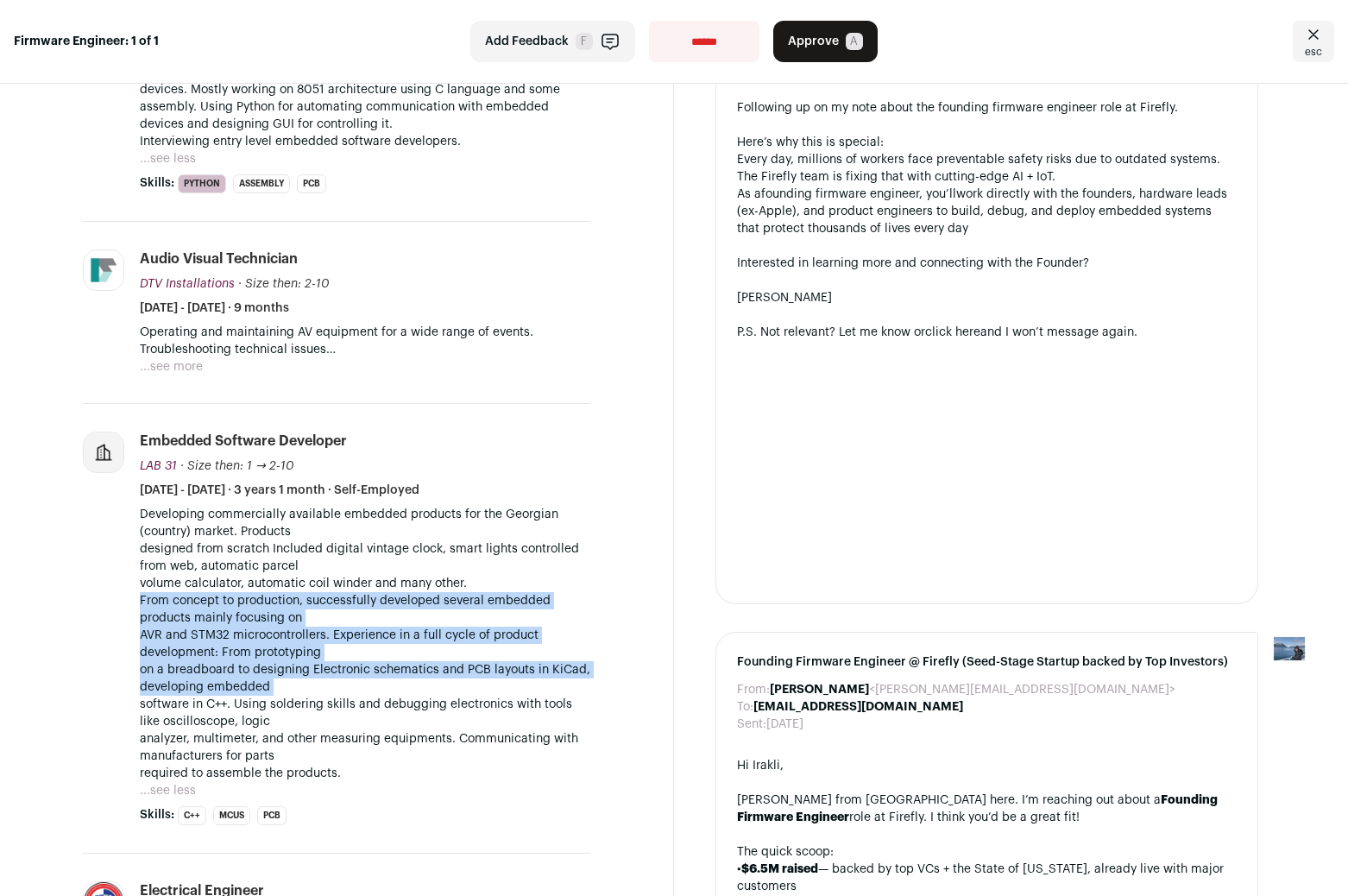
drag, startPoint x: 442, startPoint y: 674, endPoint x: 442, endPoint y: 606, distance: 68.0
click at [442, 606] on p "Developing commercially available embedded products for the Georgian (country) …" at bounding box center [365, 644] width 450 height 276
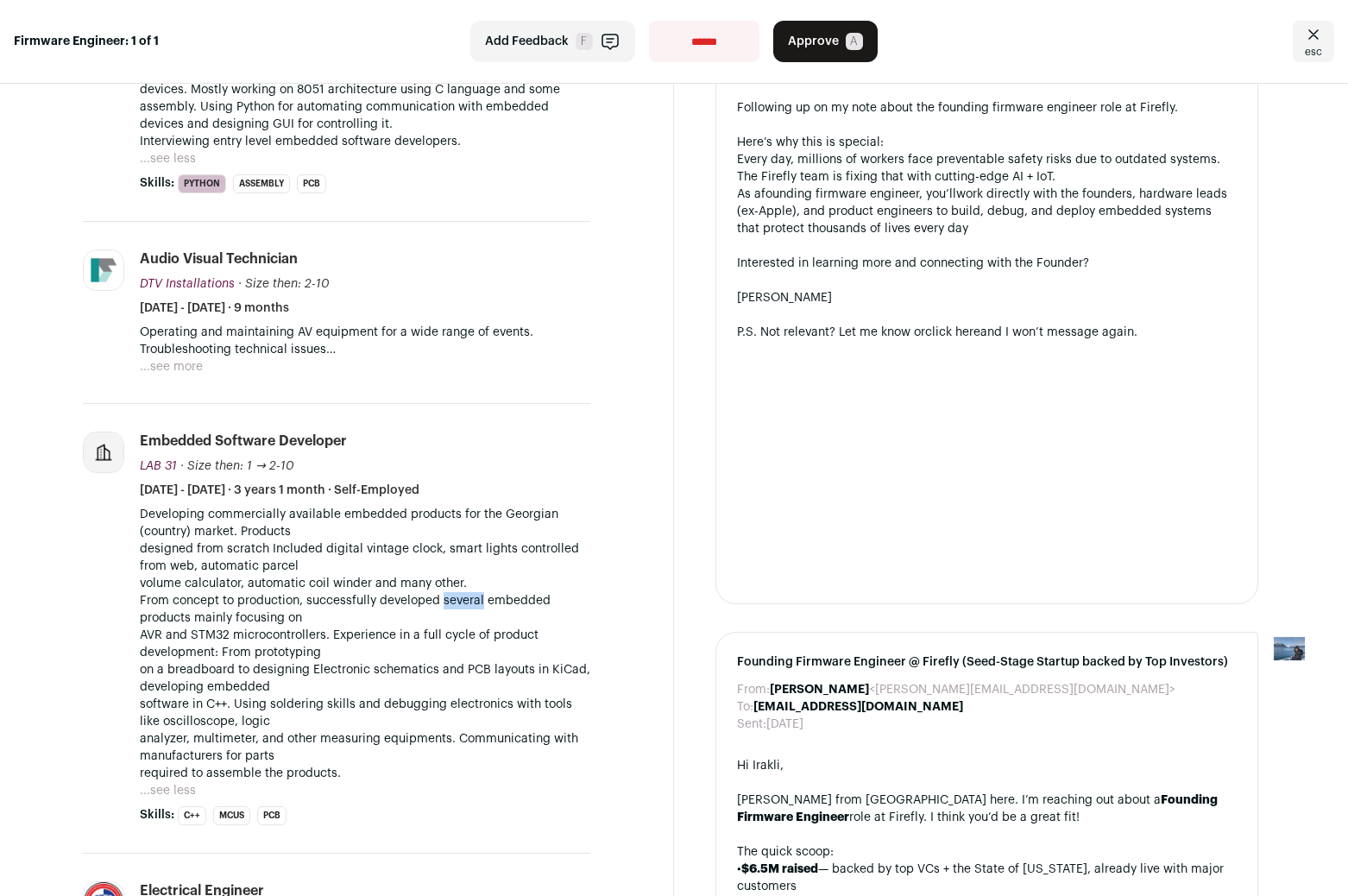
click at [442, 606] on p "Developing commercially available embedded products for the Georgian (country) …" at bounding box center [365, 644] width 450 height 276
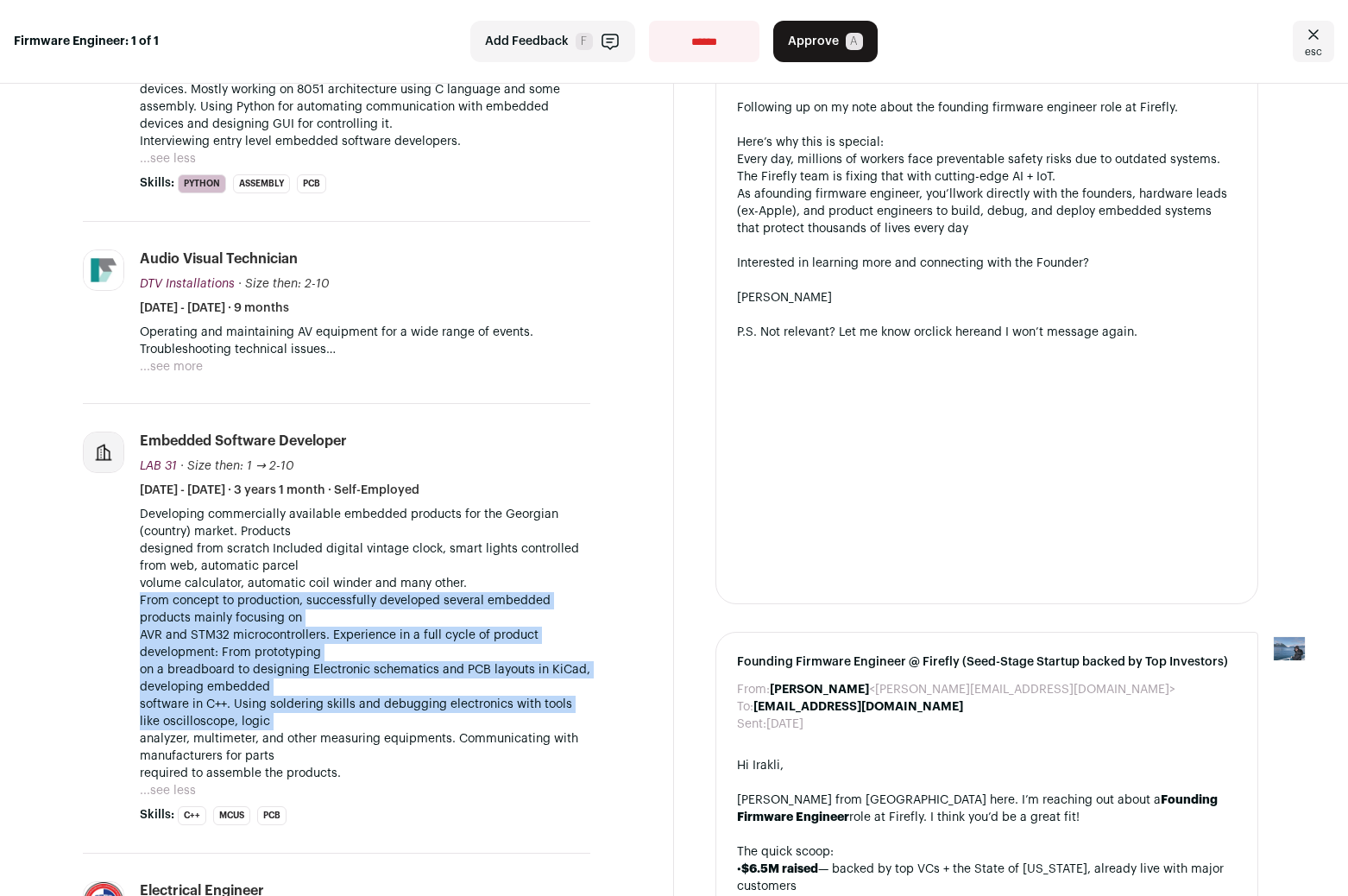
drag, startPoint x: 442, startPoint y: 606, endPoint x: 442, endPoint y: 707, distance: 101.0
click at [442, 707] on p "Developing commercially available embedded products for the Georgian (country) …" at bounding box center [365, 644] width 450 height 276
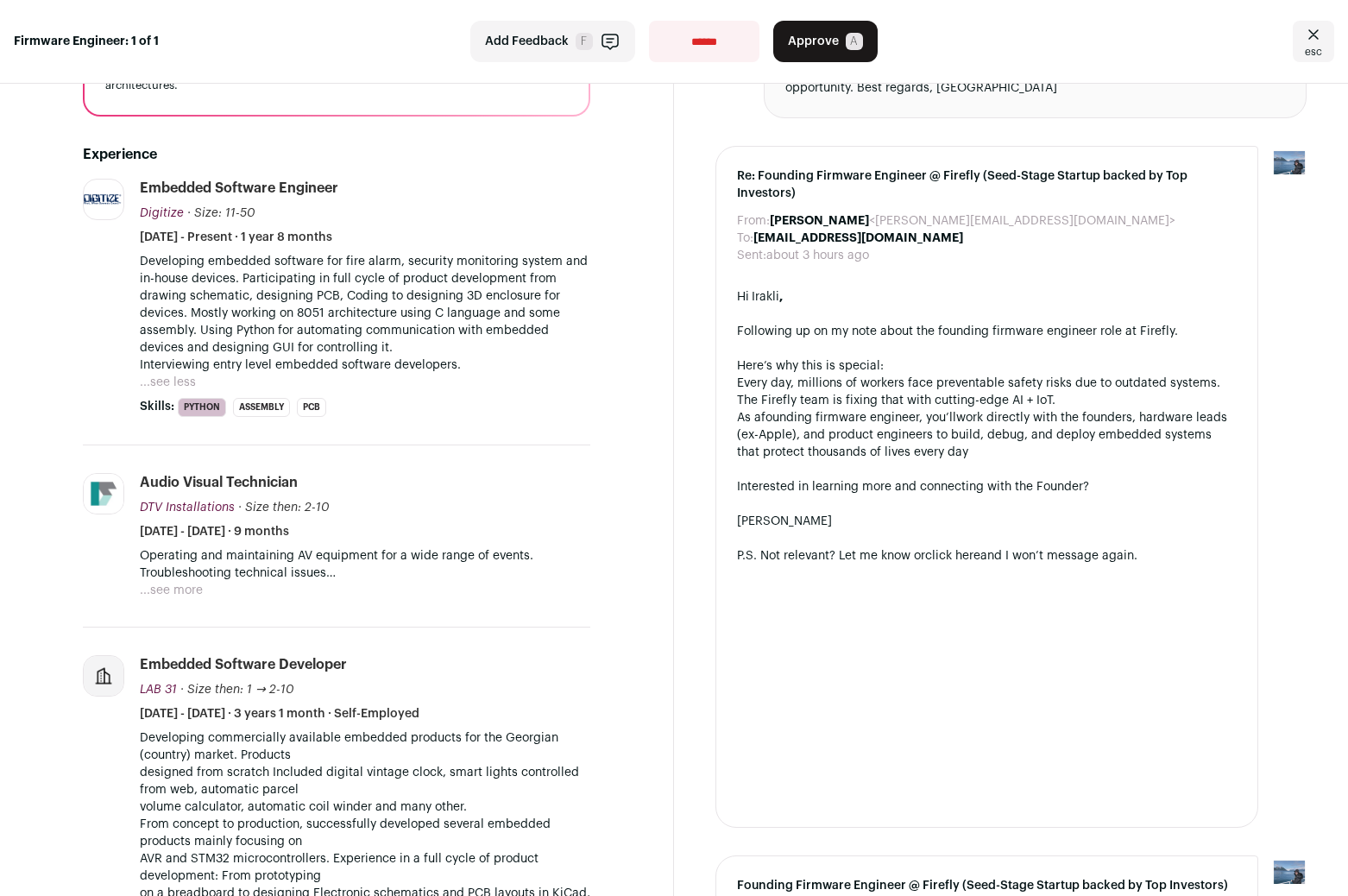
scroll to position [235, 0]
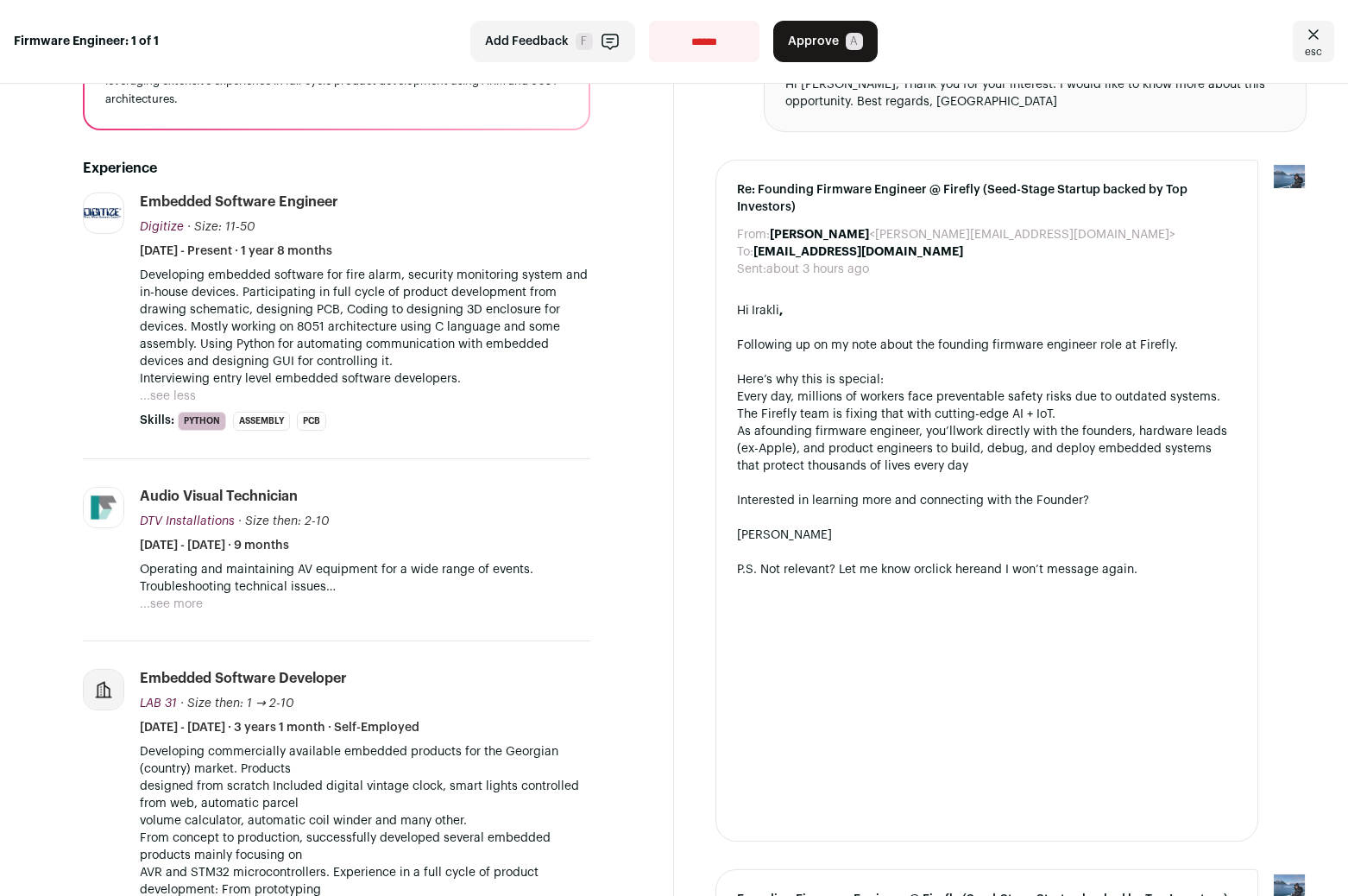
click at [187, 602] on button "...see more" at bounding box center [171, 604] width 63 height 17
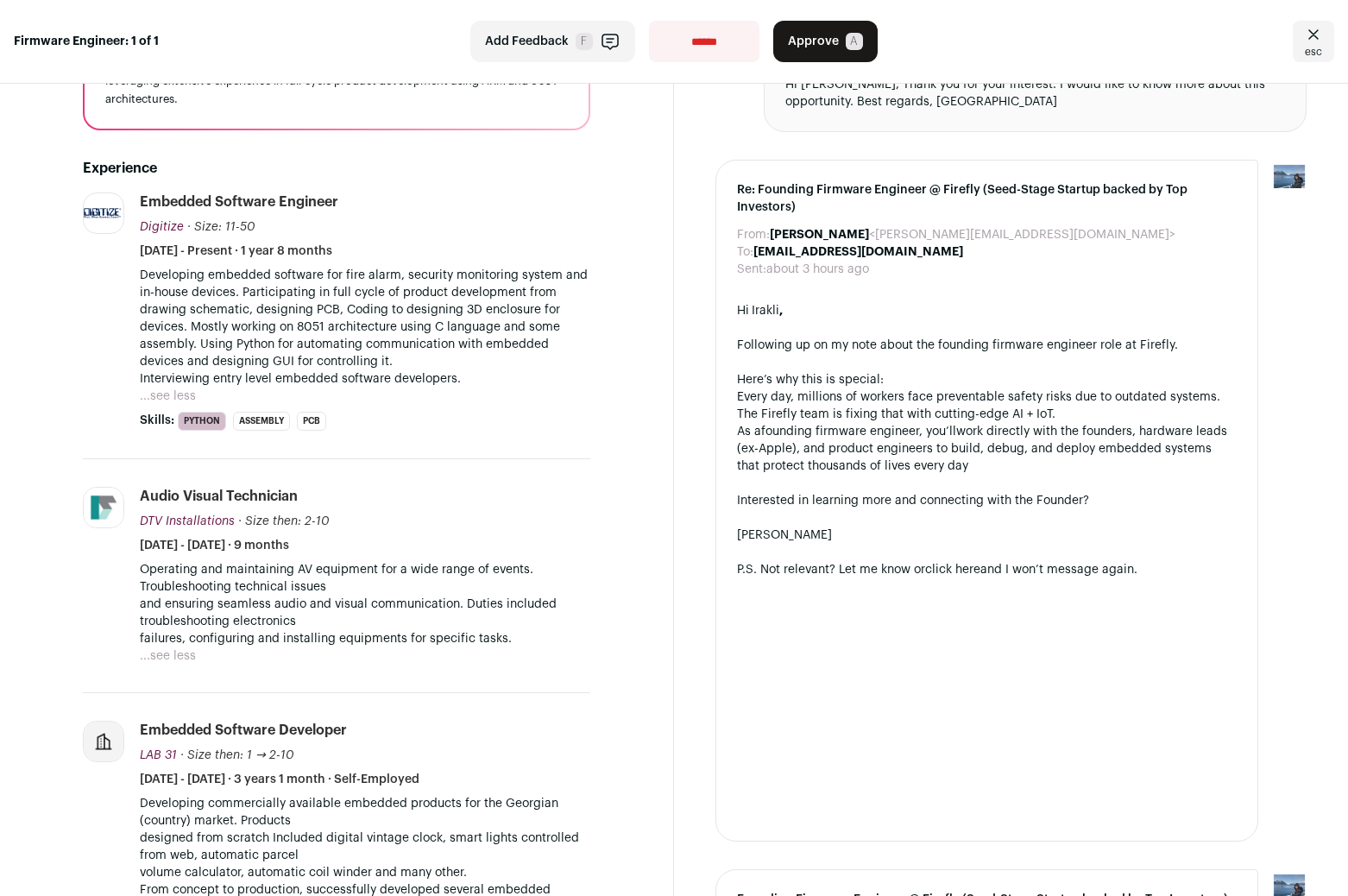
click at [306, 600] on p "Operating and maintaining AV equipment for a wide range of events. Troubleshoot…" at bounding box center [365, 604] width 450 height 86
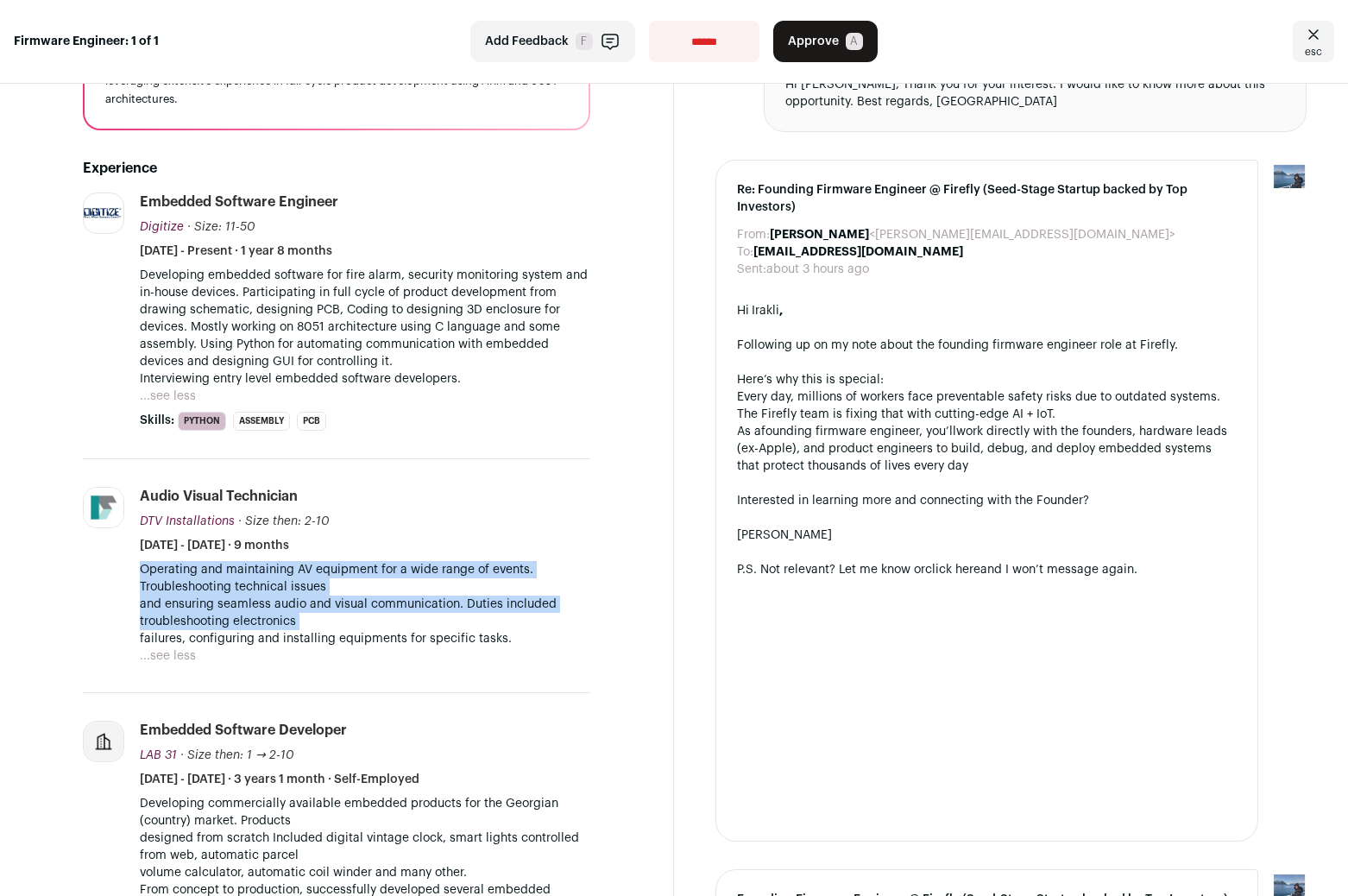
drag, startPoint x: 306, startPoint y: 600, endPoint x: 306, endPoint y: 590, distance: 10.0
click at [306, 590] on p "Operating and maintaining AV equipment for a wide range of events. Troubleshoot…" at bounding box center [365, 604] width 450 height 86
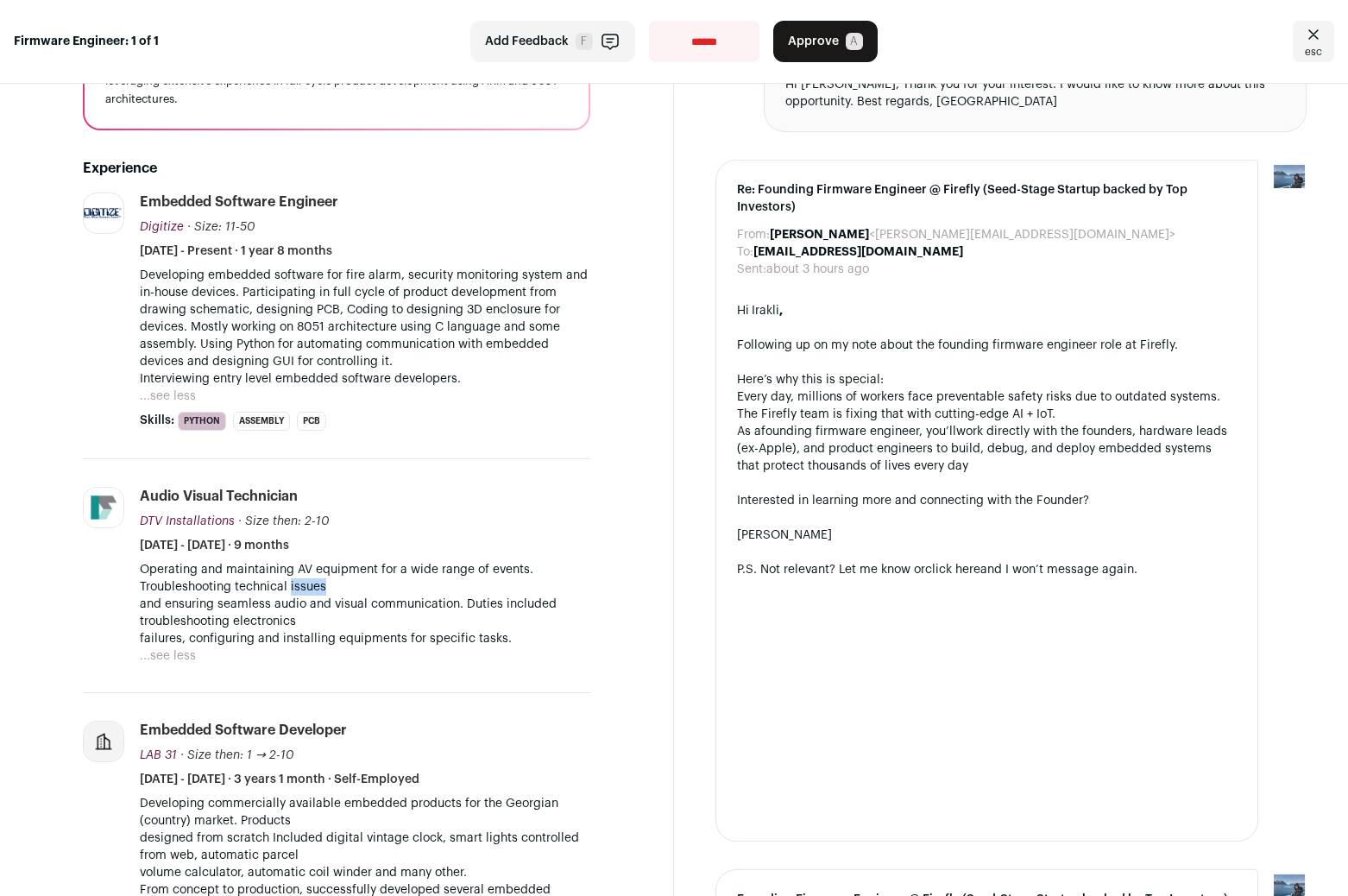
click at [306, 590] on p "Operating and maintaining AV equipment for a wide range of events. Troubleshoot…" at bounding box center [365, 604] width 450 height 86
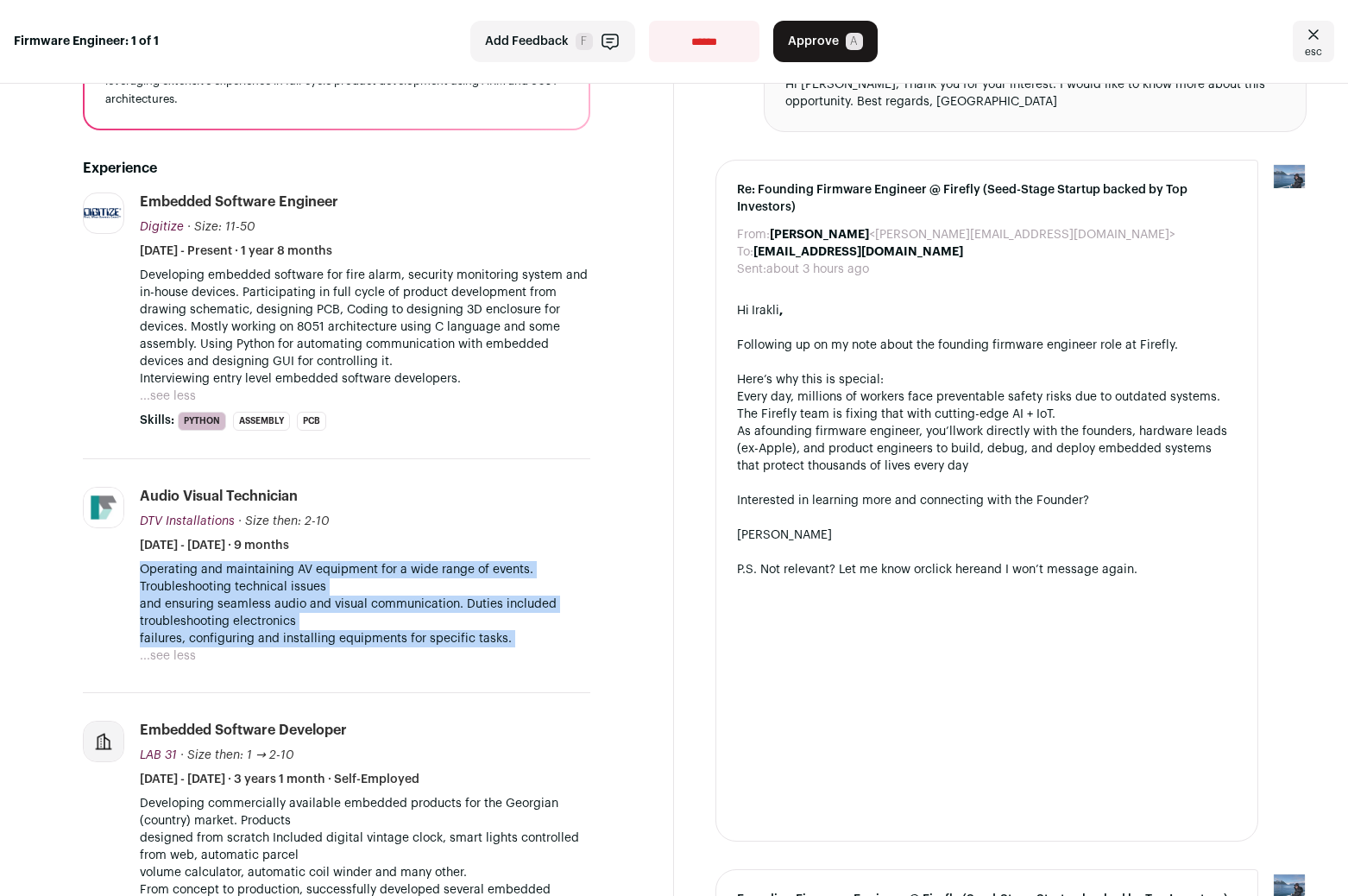
drag, startPoint x: 306, startPoint y: 590, endPoint x: 306, endPoint y: 633, distance: 43.0
click at [306, 633] on p "Operating and maintaining AV equipment for a wide range of events. Troubleshoot…" at bounding box center [365, 604] width 450 height 86
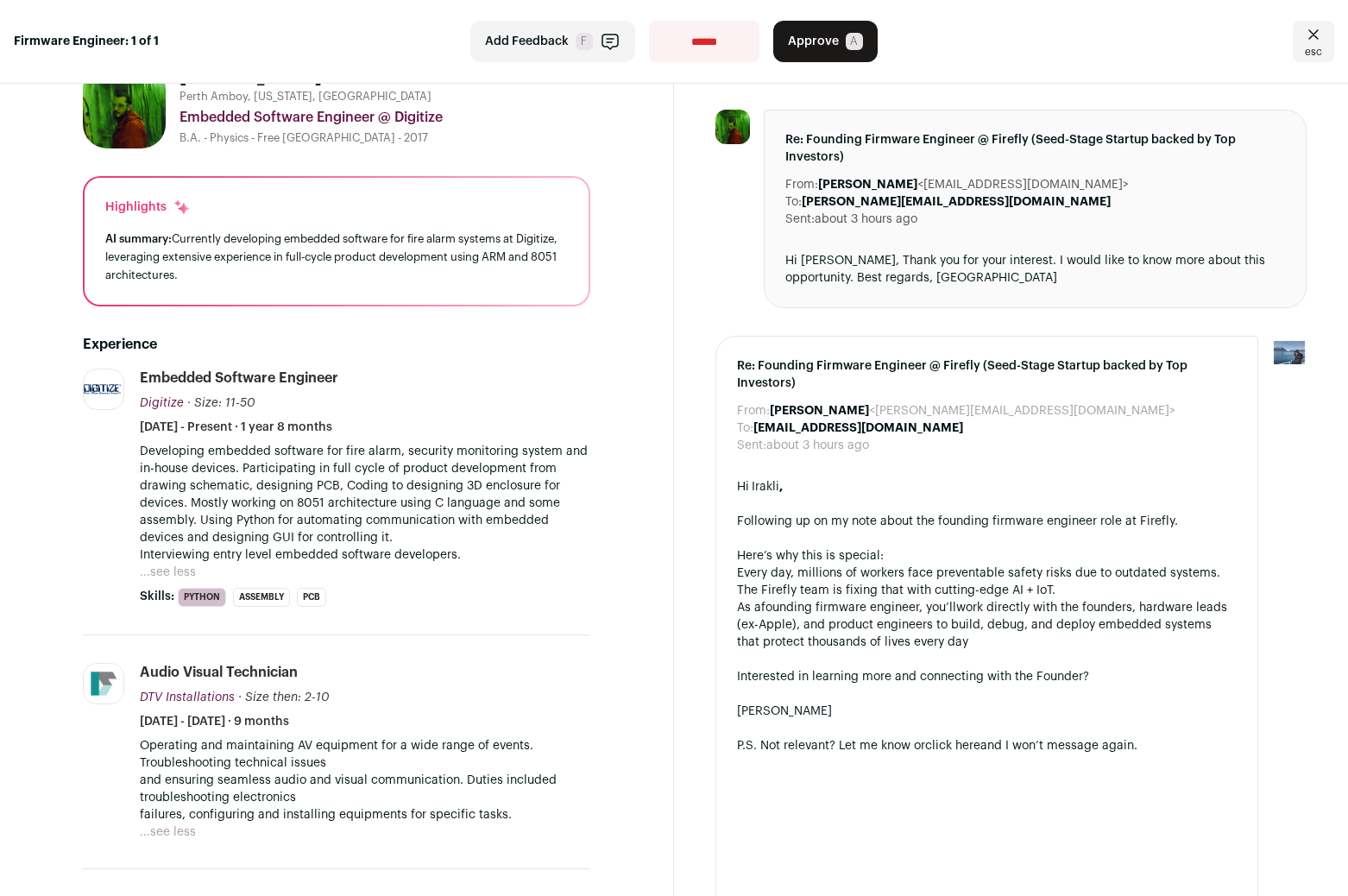
scroll to position [55, 0]
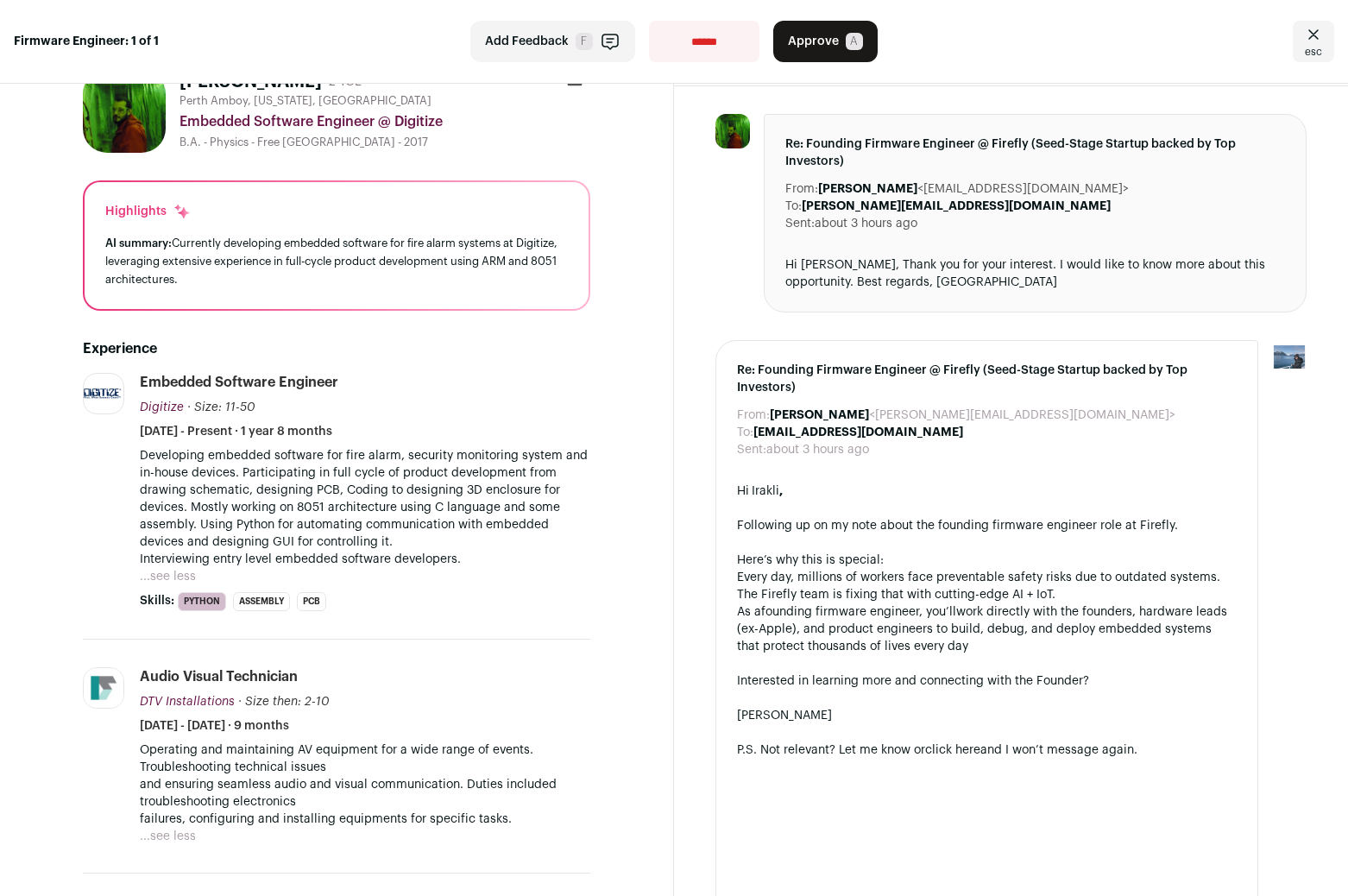
click at [457, 542] on p "Developing embedded software for fire alarm, security monitoring system and in-…" at bounding box center [365, 508] width 450 height 121
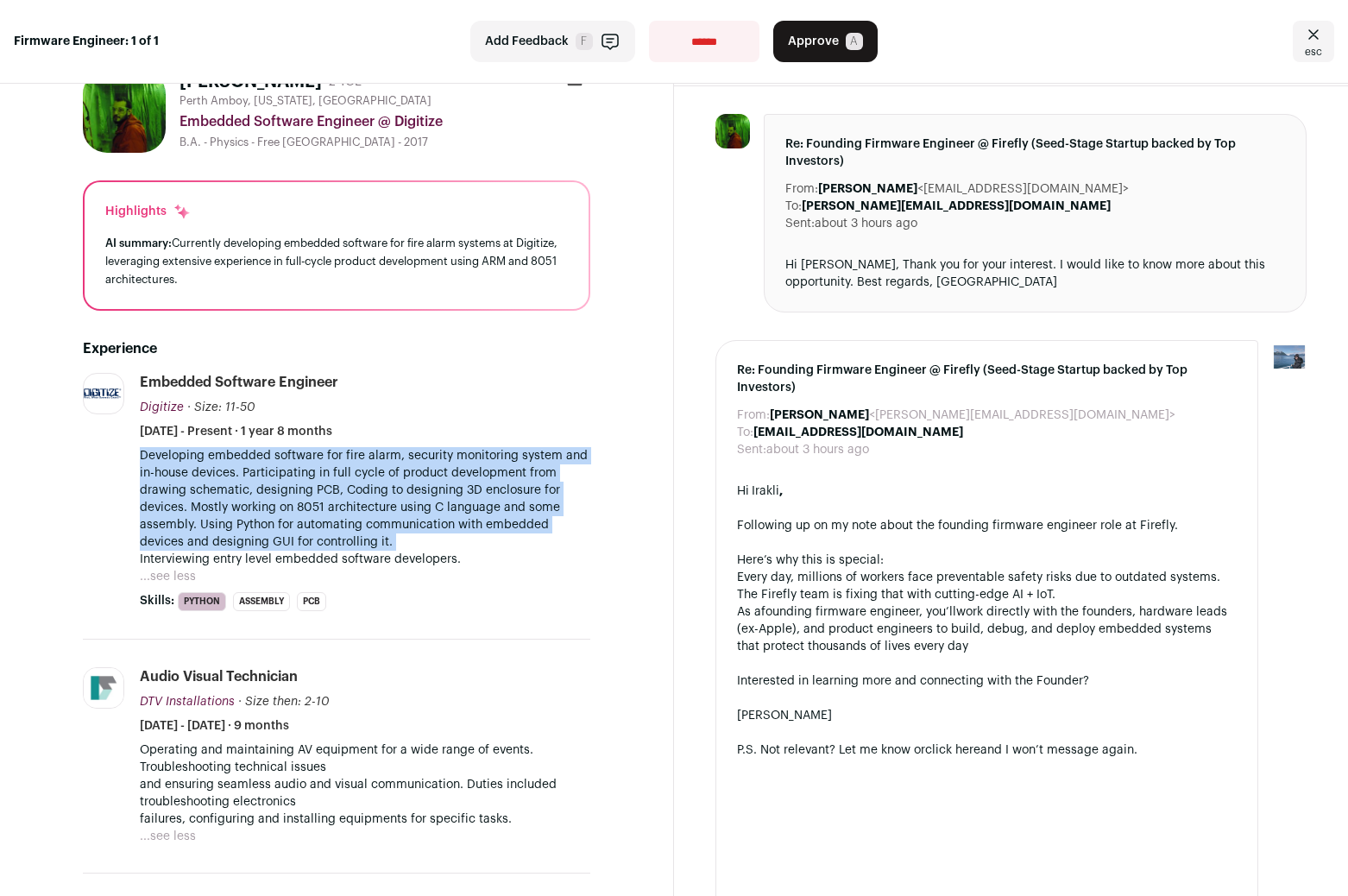
click at [457, 542] on p "Developing embedded software for fire alarm, security monitoring system and in-…" at bounding box center [365, 508] width 450 height 121
click at [457, 541] on p "Developing embedded software for fire alarm, security monitoring system and in-…" at bounding box center [365, 508] width 450 height 121
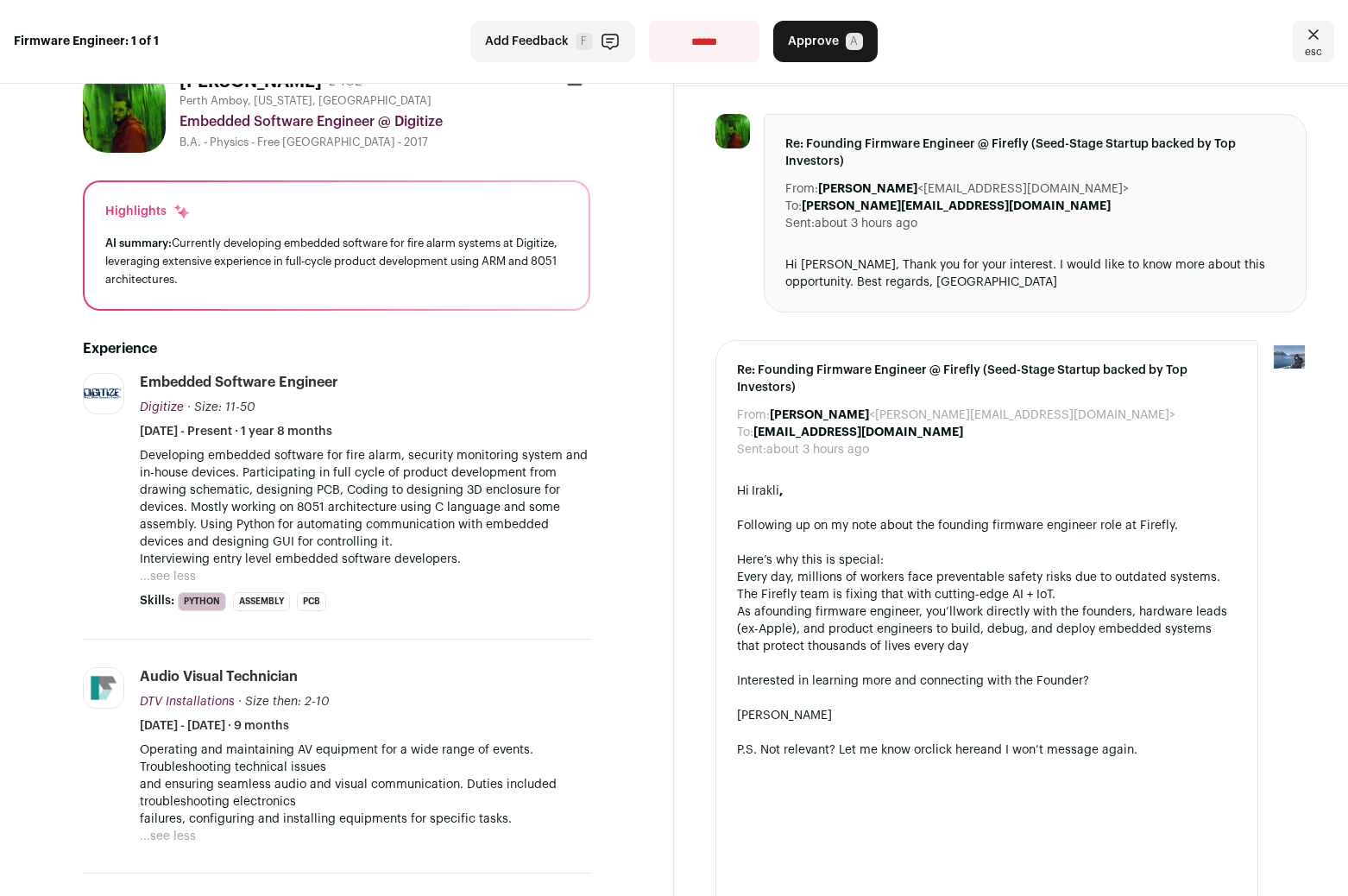
click at [457, 560] on p "Developing embedded software for fire alarm, security monitoring system and in-…" at bounding box center [365, 508] width 450 height 121
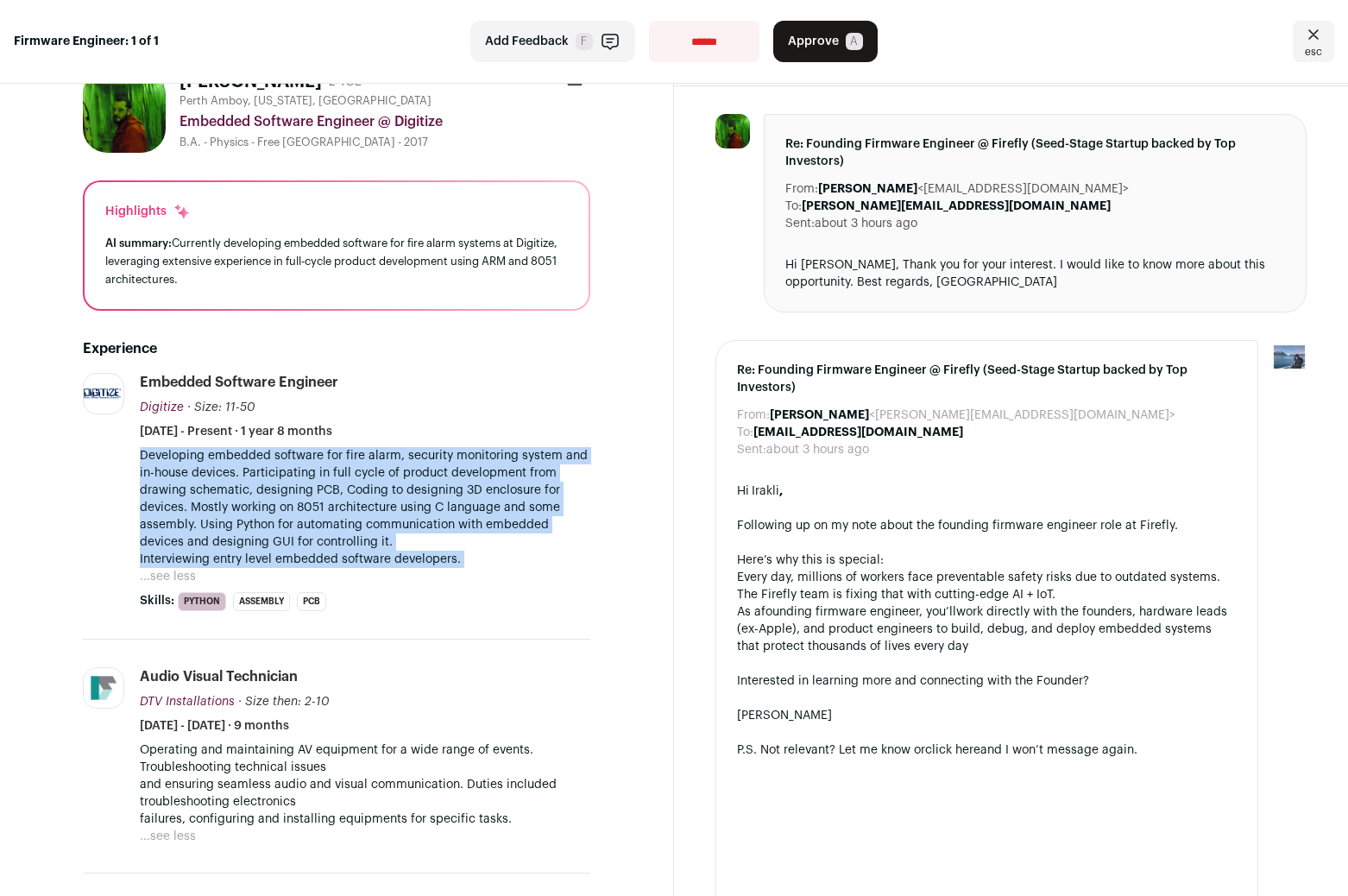
drag, startPoint x: 457, startPoint y: 560, endPoint x: 457, endPoint y: 522, distance: 38.0
click at [457, 522] on p "Developing embedded software for fire alarm, security monitoring system and in-…" at bounding box center [365, 508] width 450 height 121
